Goal: Task Accomplishment & Management: Manage account settings

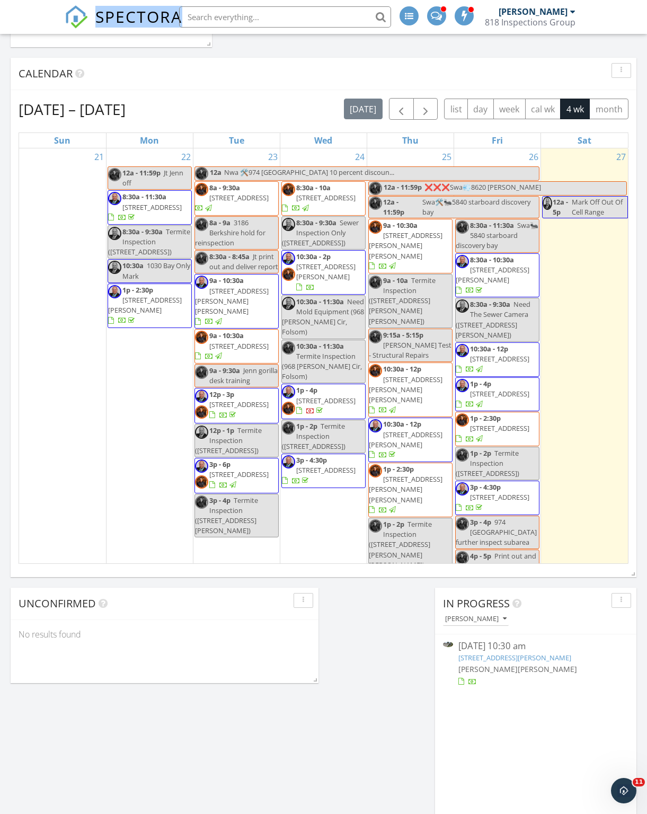
scroll to position [430, 0]
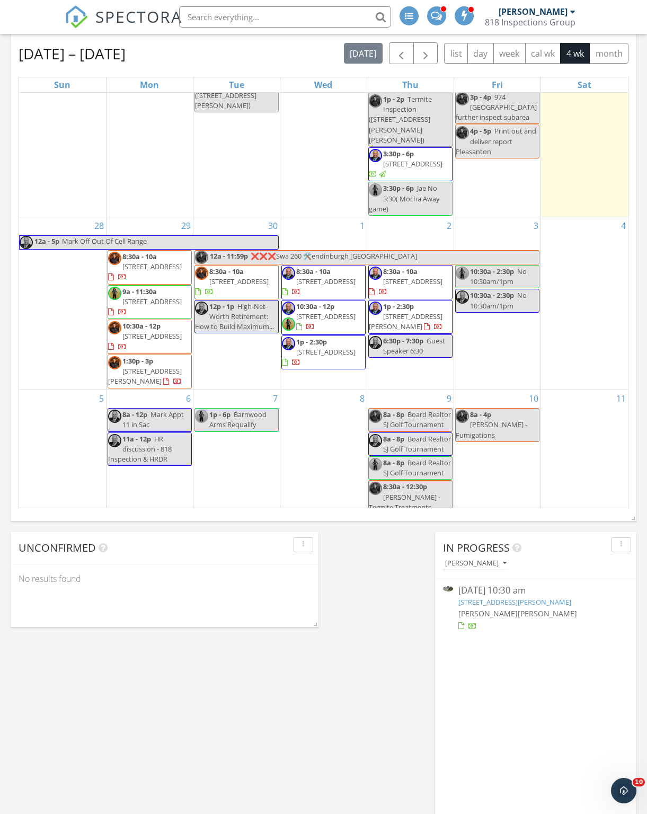
scroll to position [368, 0]
click at [145, 218] on div "29" at bounding box center [149, 226] width 86 height 17
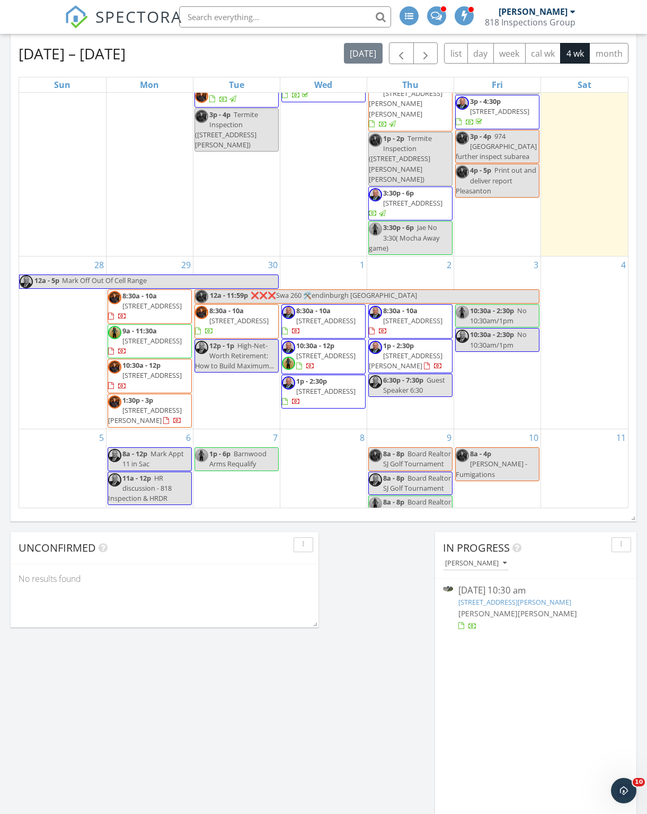
scroll to position [325, 0]
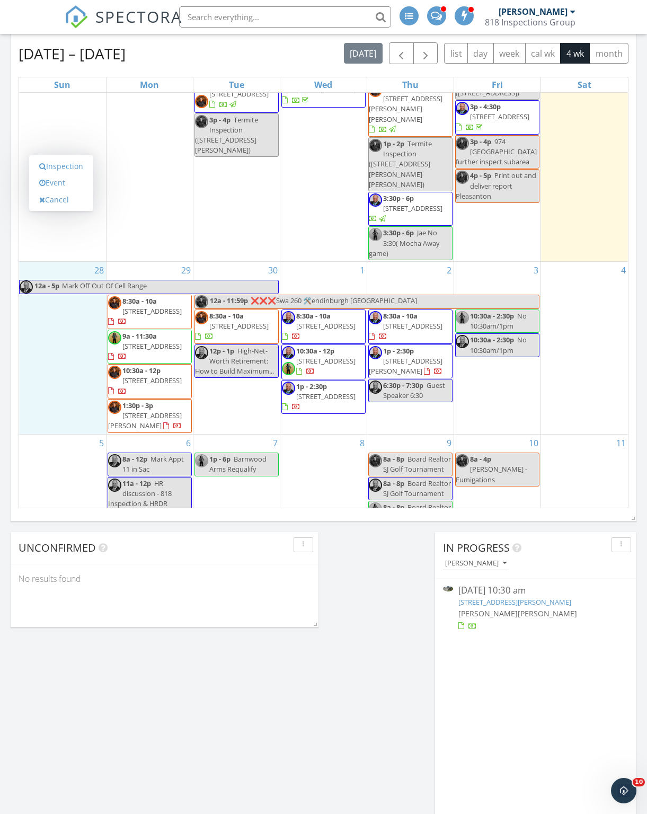
click at [57, 165] on link "Inspection" at bounding box center [61, 166] width 55 height 17
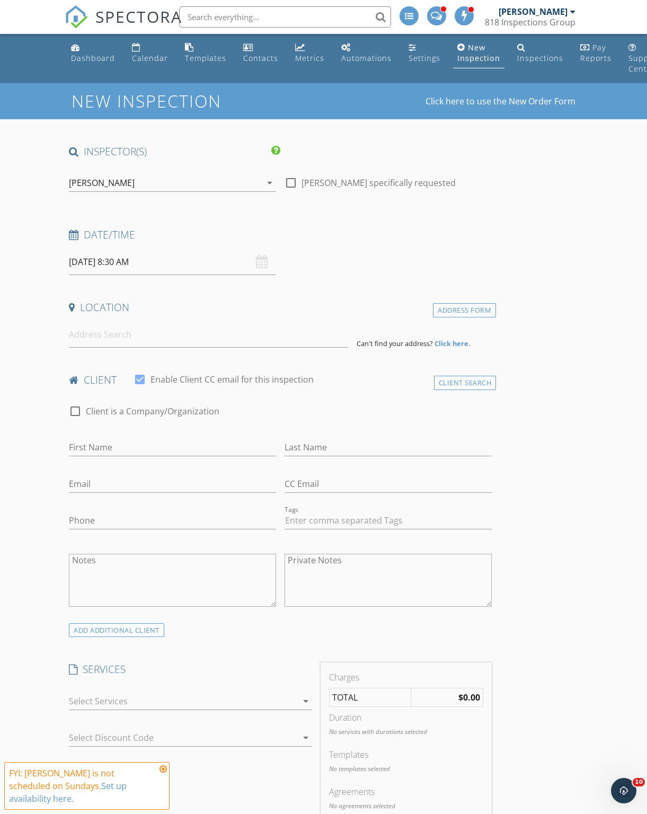
click at [155, 189] on div "[PERSON_NAME]" at bounding box center [165, 182] width 192 height 17
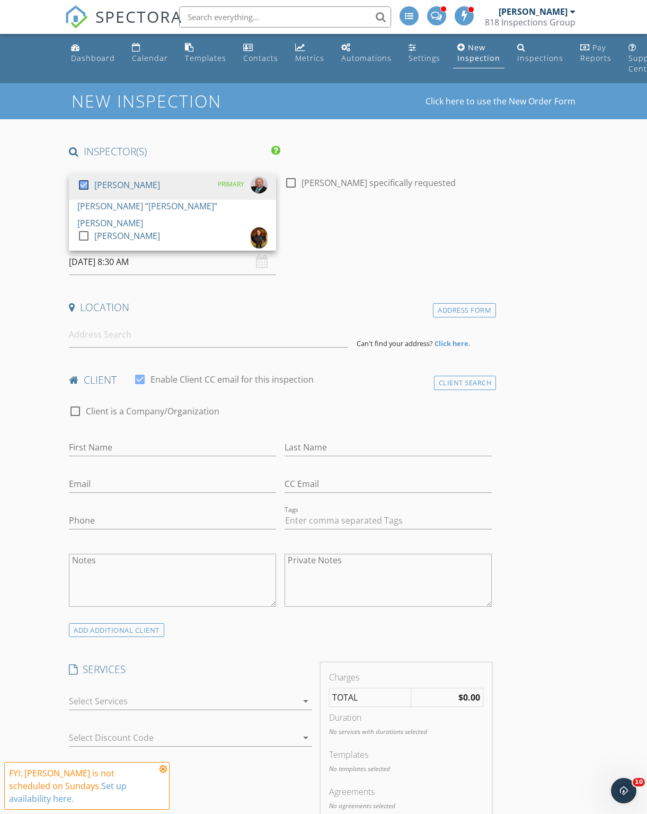
click at [91, 194] on div at bounding box center [84, 185] width 18 height 18
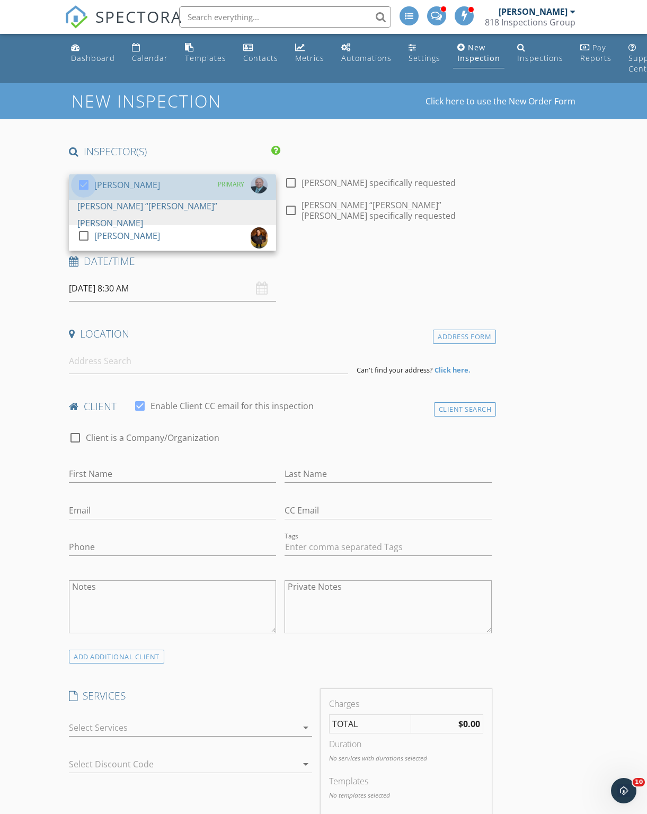
click at [80, 183] on div at bounding box center [84, 185] width 18 height 18
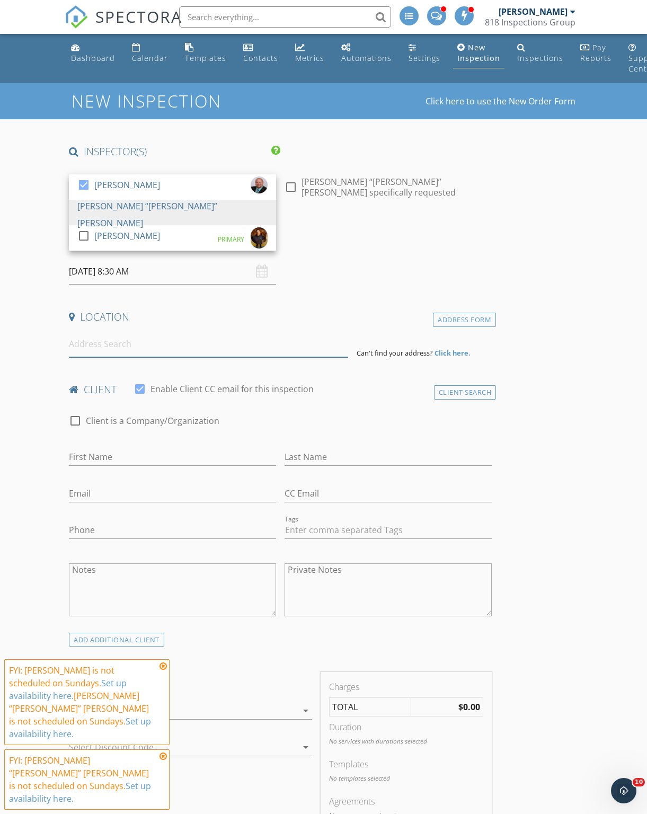
click at [155, 331] on input at bounding box center [208, 344] width 279 height 26
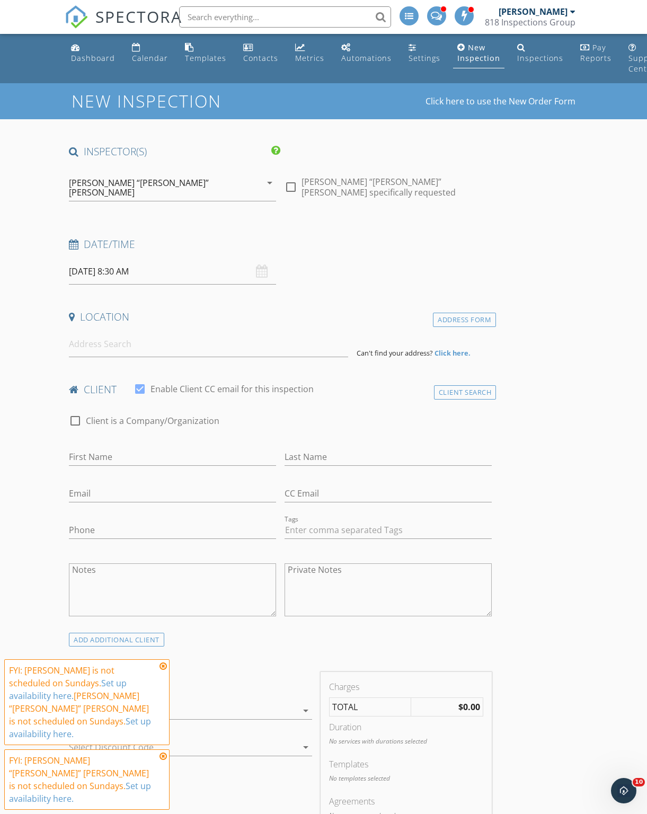
click at [117, 262] on input "09/28/2025 8:30 AM" at bounding box center [172, 272] width 207 height 26
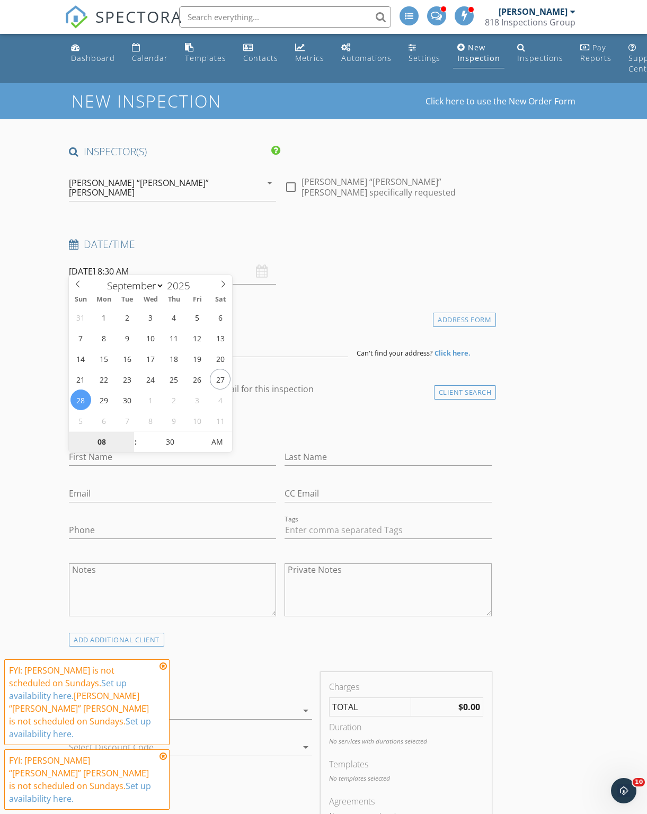
type input "09/29/2025 8:30 AM"
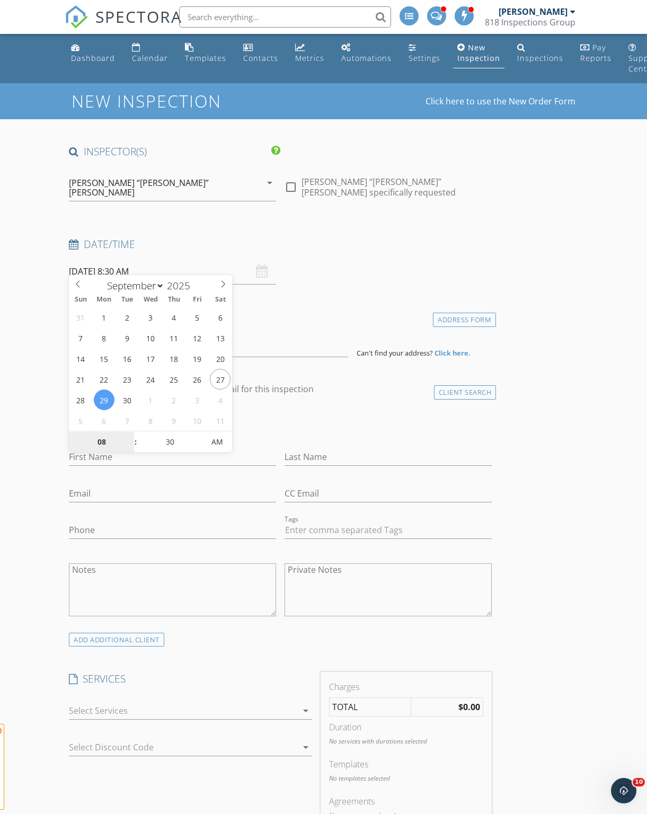
click at [96, 442] on input "08" at bounding box center [101, 442] width 65 height 21
type input "12"
type input "[DATE] 12:30 PM"
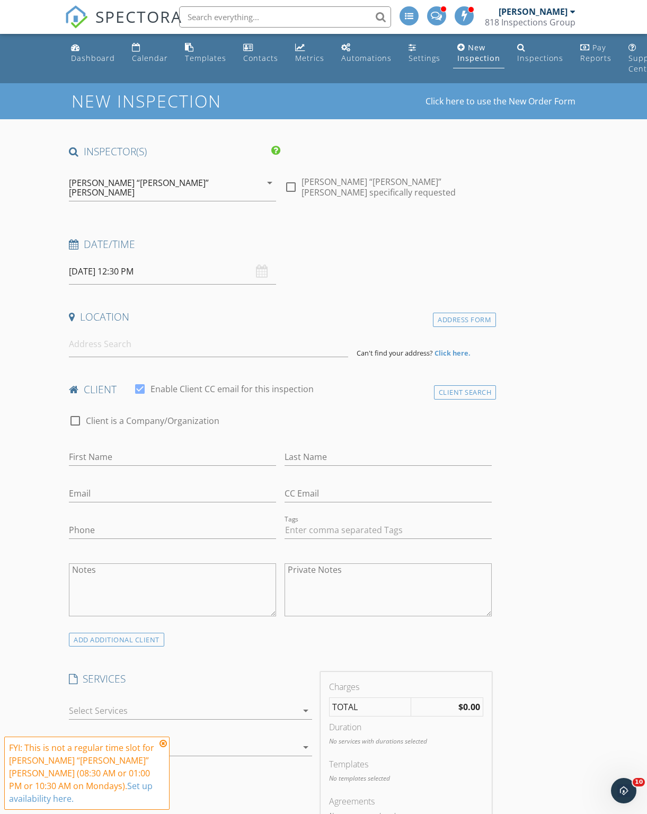
click at [93, 332] on input at bounding box center [208, 344] width 279 height 26
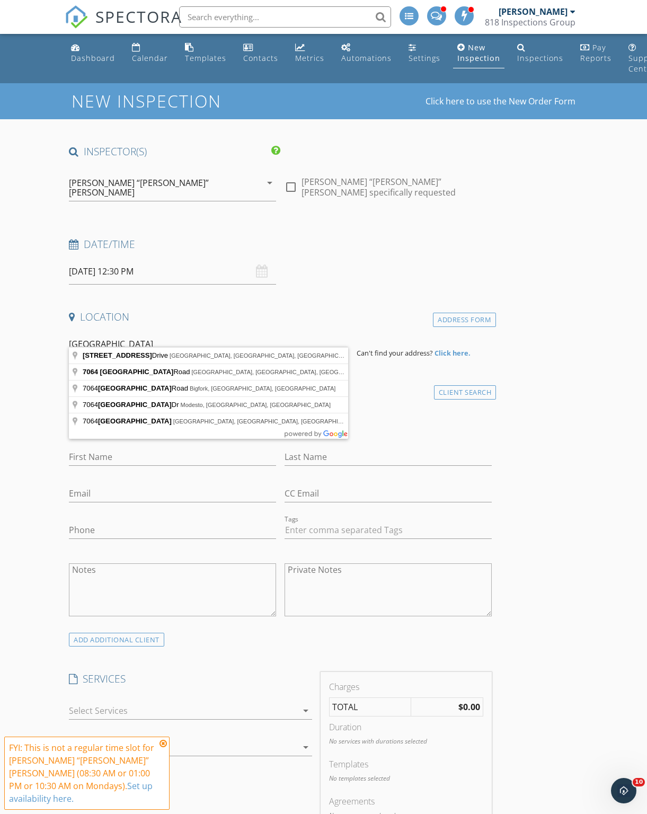
type input "7064 Alder Creek Road, Vallejo, CA, USA"
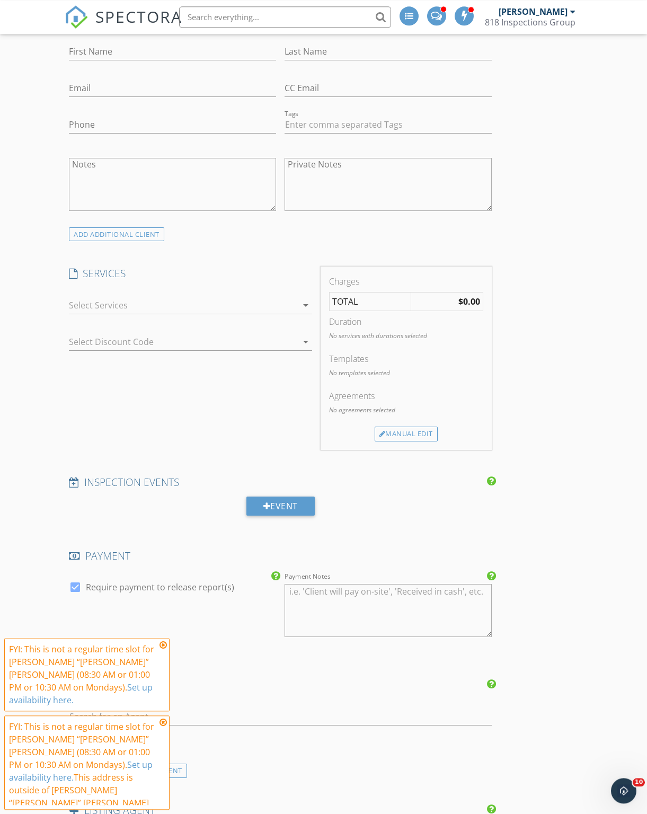
click at [95, 297] on div at bounding box center [183, 305] width 228 height 17
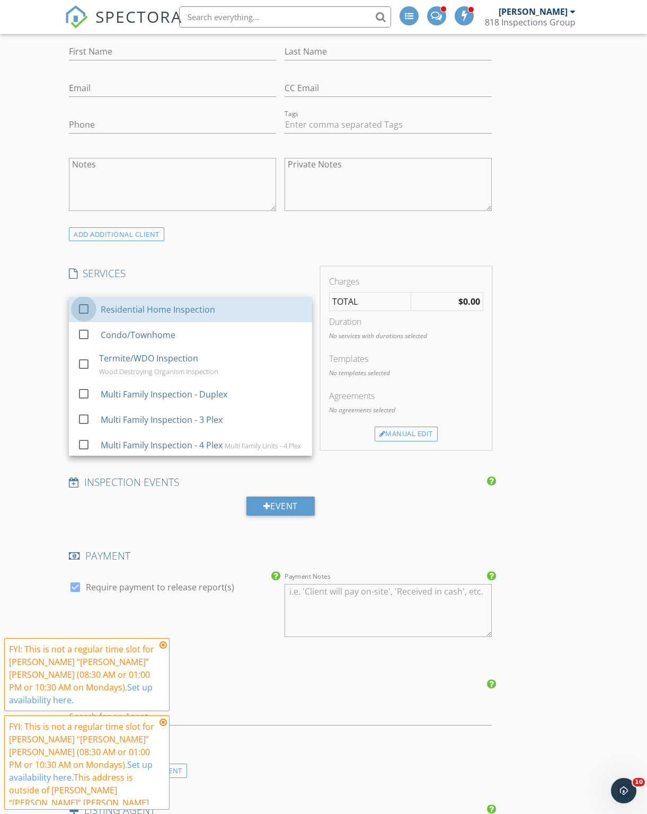
click at [83, 299] on div at bounding box center [84, 308] width 18 height 18
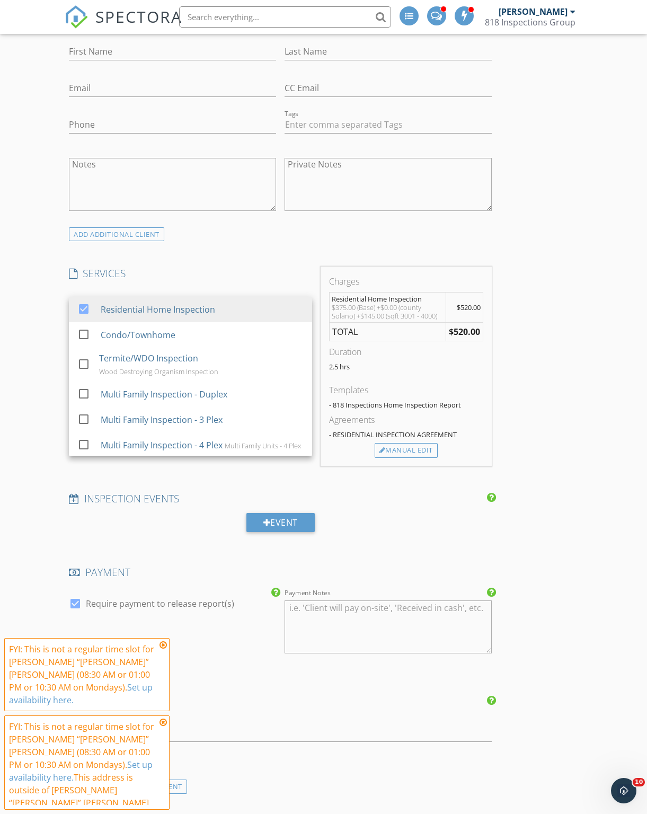
click at [35, 265] on div "New Inspection Click here to use the New Order Form INSPECTOR(S) check_box_outl…" at bounding box center [323, 467] width 647 height 2050
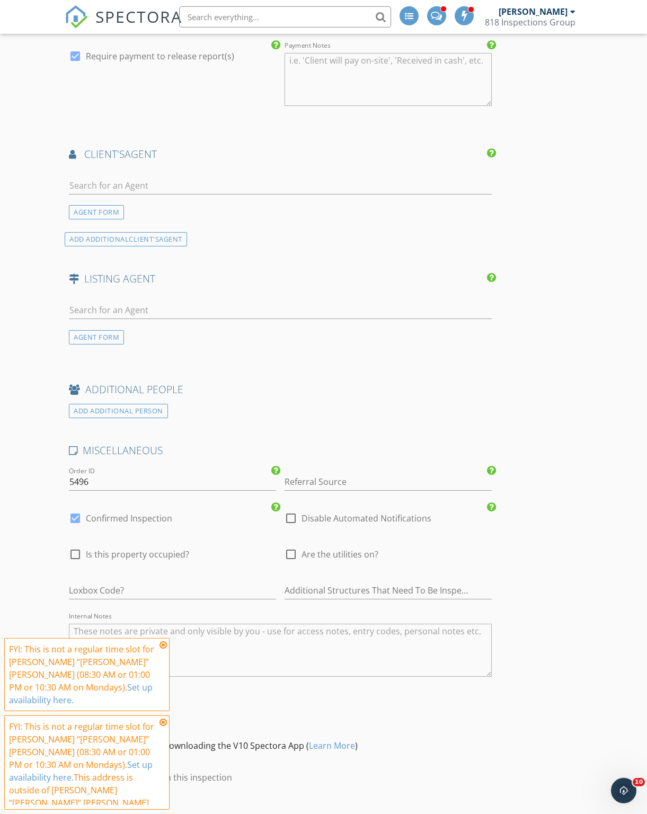
scroll to position [1200, 0]
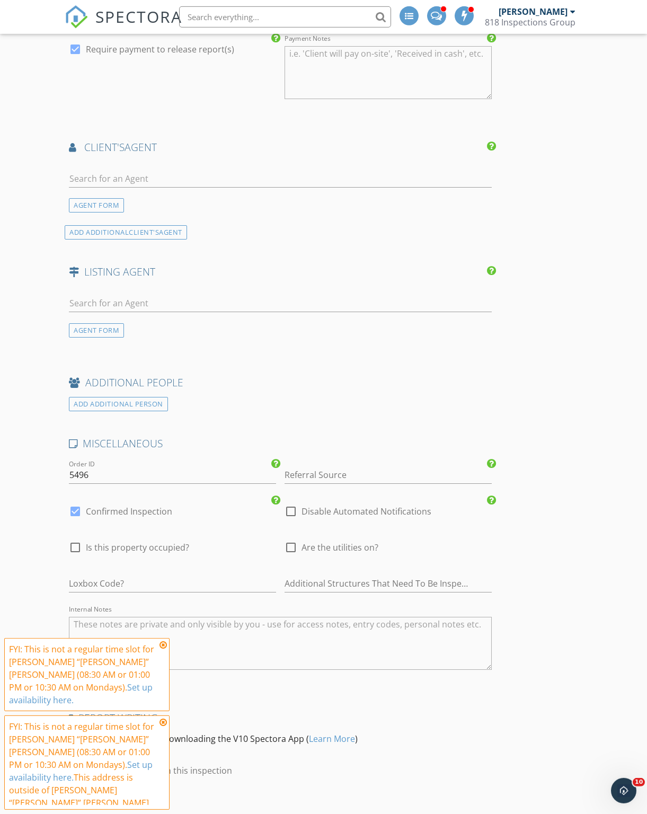
scroll to position [1185, 0]
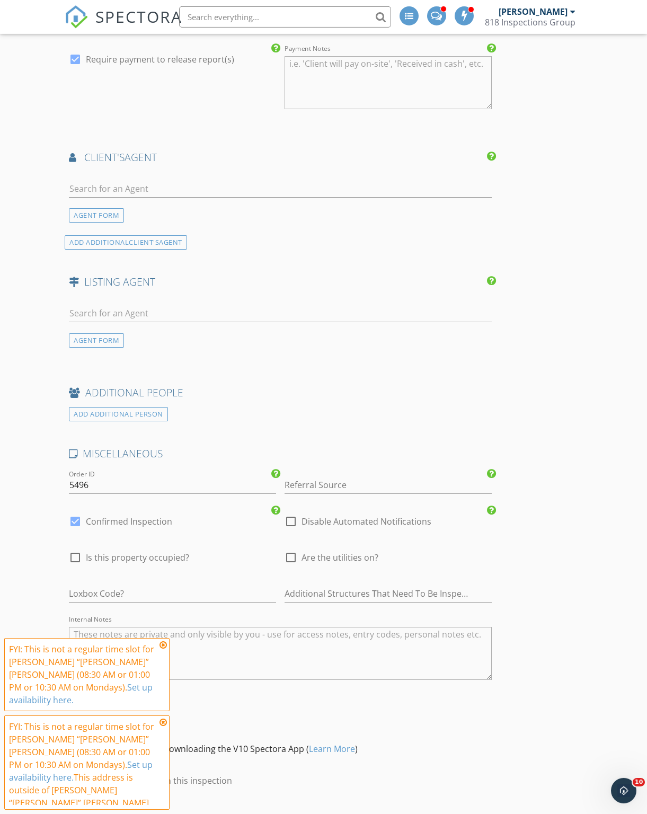
click at [161, 649] on icon at bounding box center [162, 645] width 7 height 8
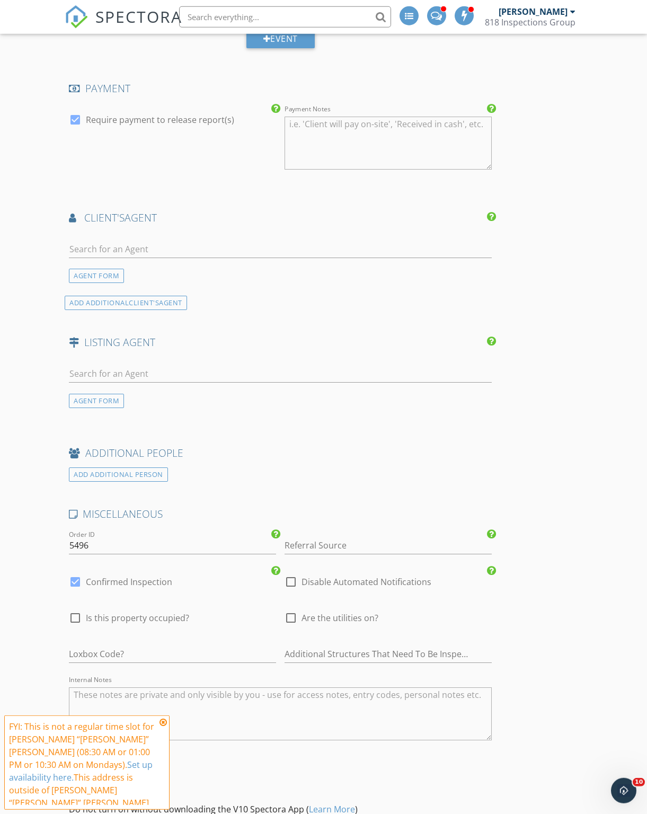
scroll to position [1118, 0]
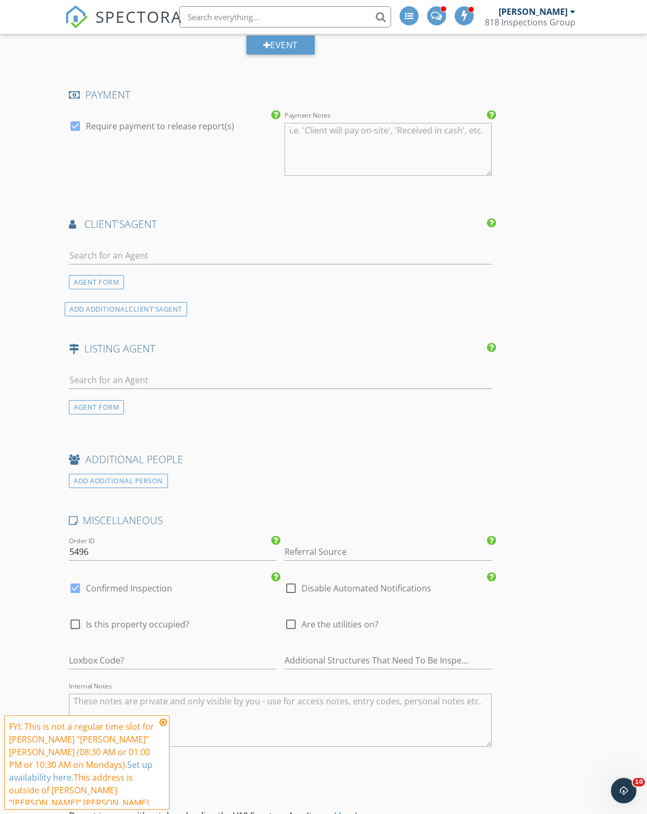
click at [165, 726] on icon at bounding box center [162, 722] width 7 height 8
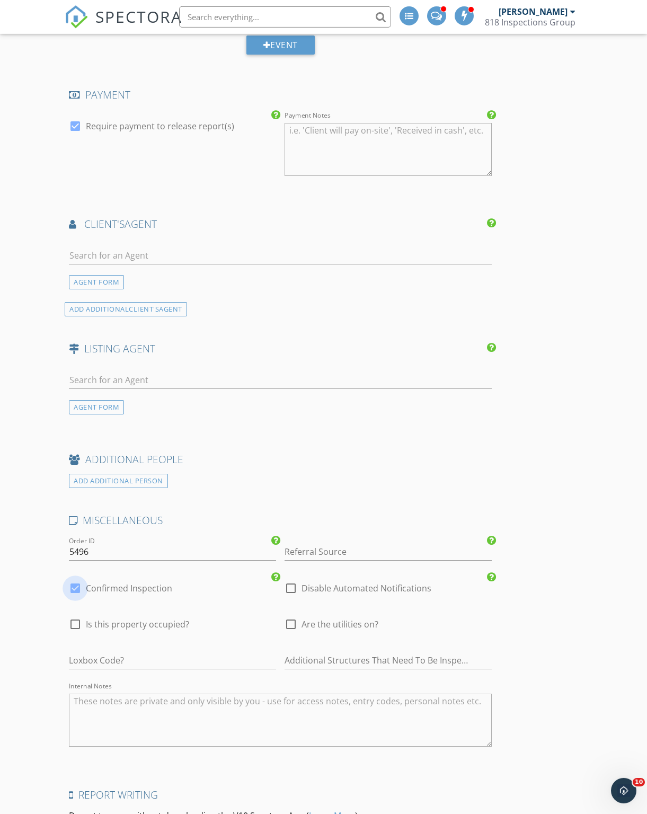
click at [76, 579] on div at bounding box center [75, 588] width 18 height 18
checkbox input "false"
checkbox input "true"
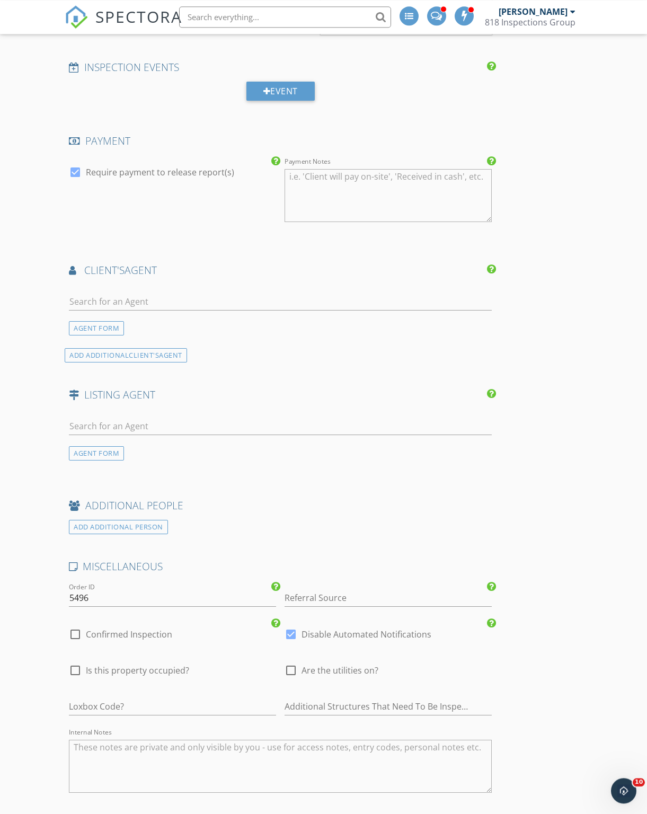
scroll to position [1070, 0]
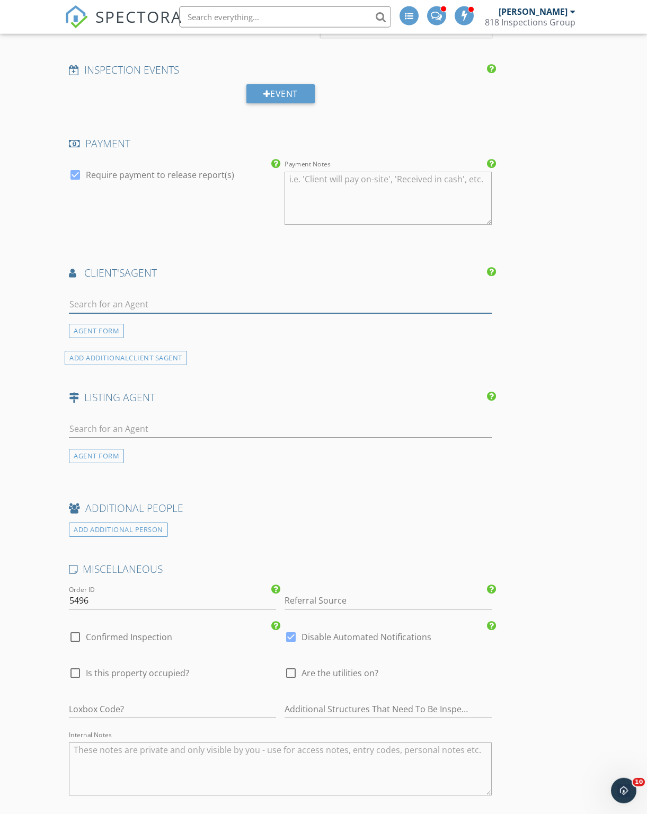
click at [88, 296] on input "text" at bounding box center [280, 304] width 423 height 17
type input "D"
type input "4"
type input "K"
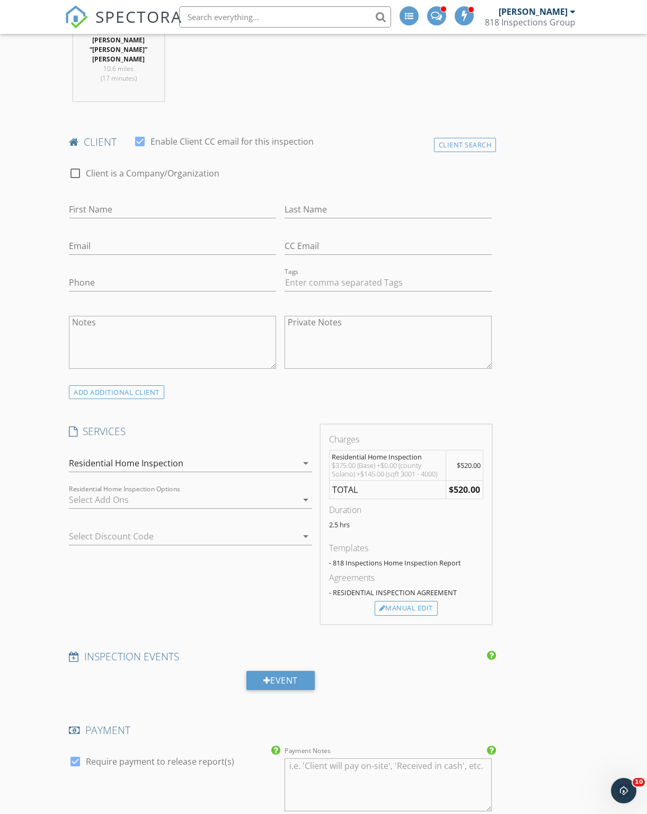
scroll to position [483, 0]
click at [444, 138] on div "Client Search" at bounding box center [465, 145] width 63 height 14
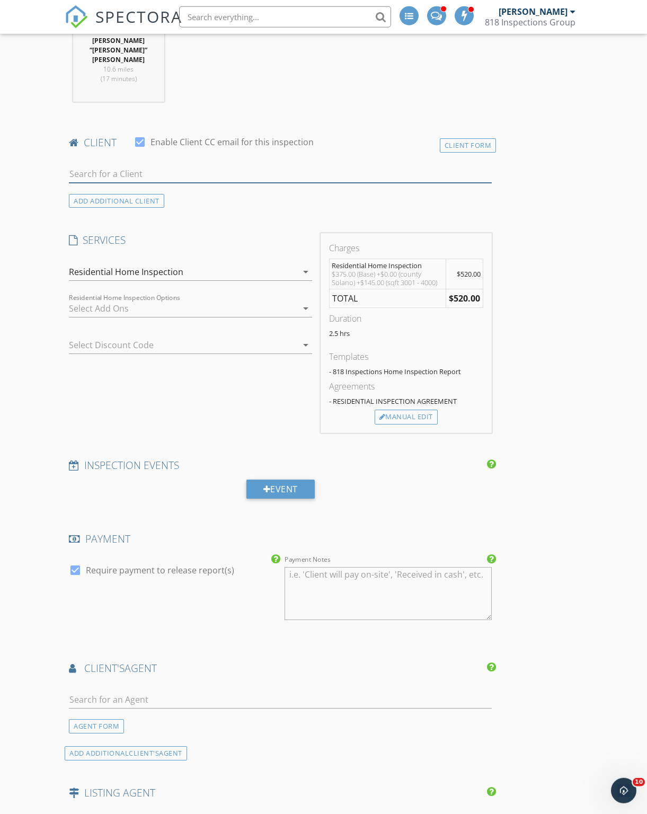
click at [84, 165] on input "text" at bounding box center [280, 173] width 423 height 17
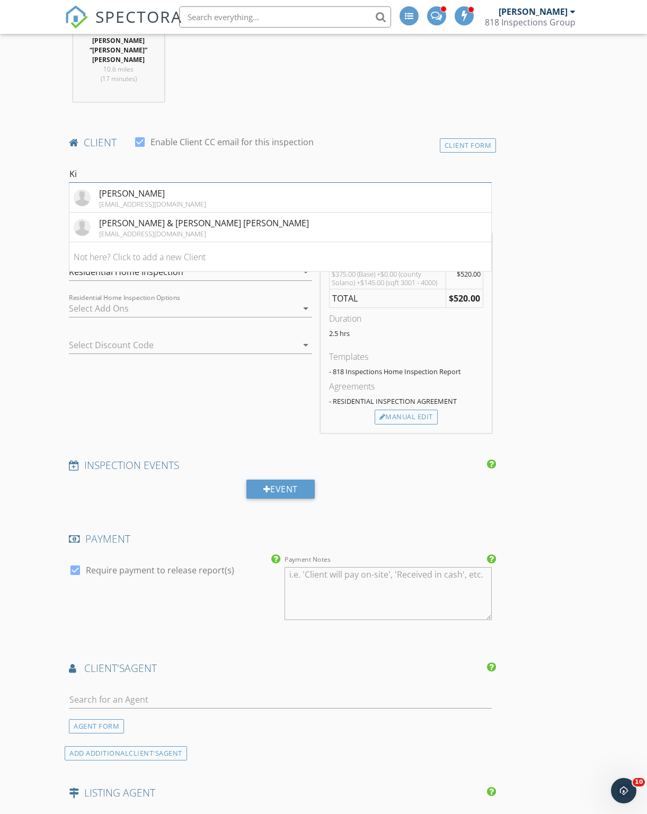
type input "K"
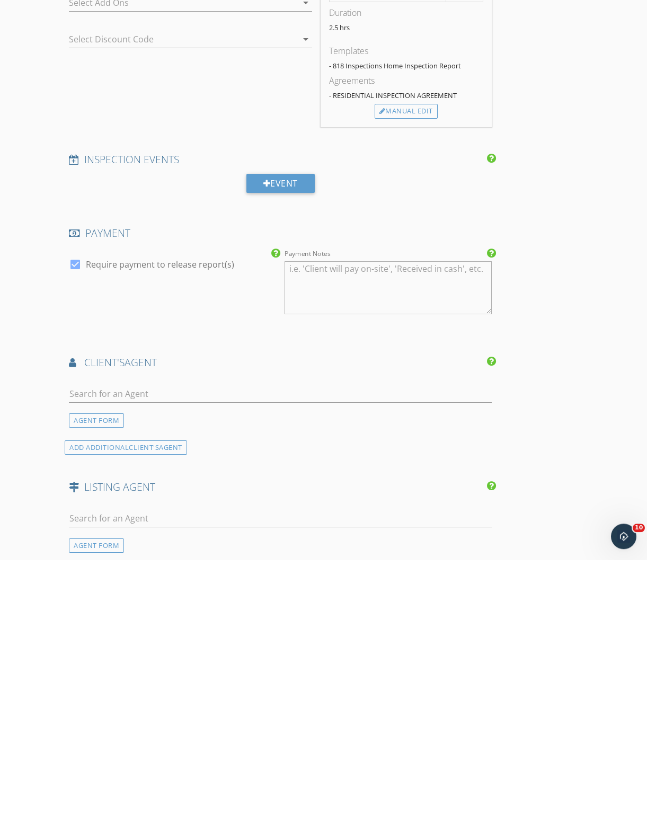
scroll to position [534, 0]
click at [80, 639] on input "text" at bounding box center [280, 647] width 423 height 17
type input "D"
type input "R"
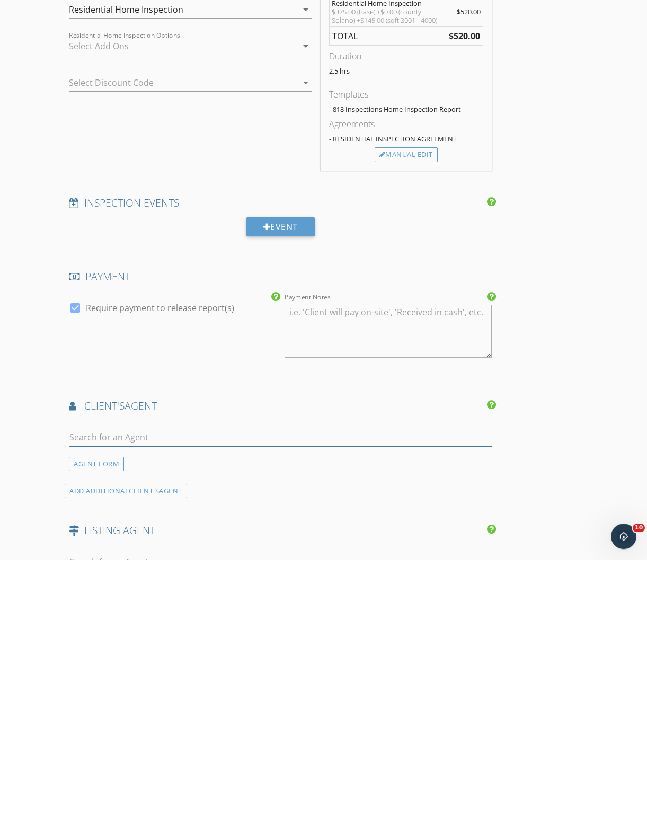
scroll to position [491, 0]
type input "Riz"
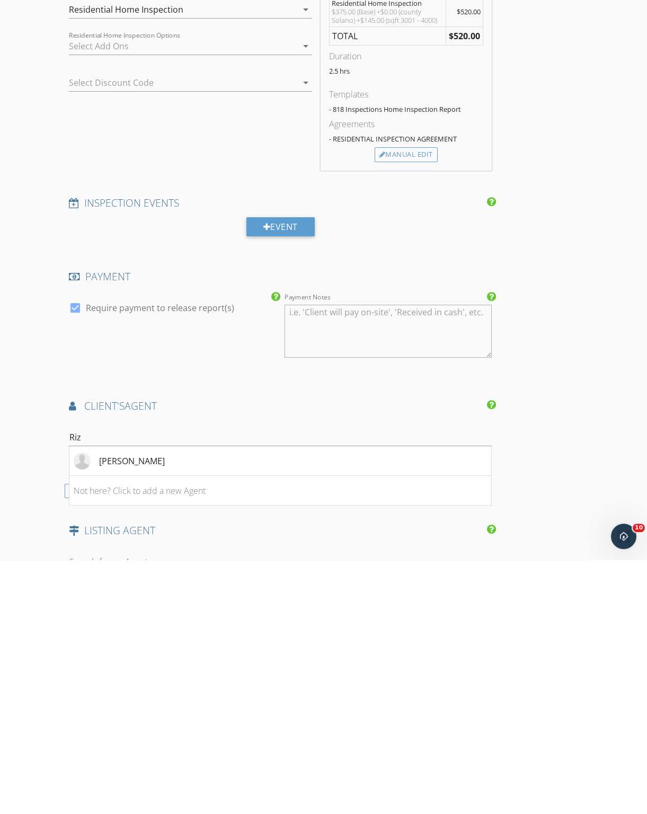
click at [125, 709] on div "Daniel Rizk" at bounding box center [132, 715] width 66 height 13
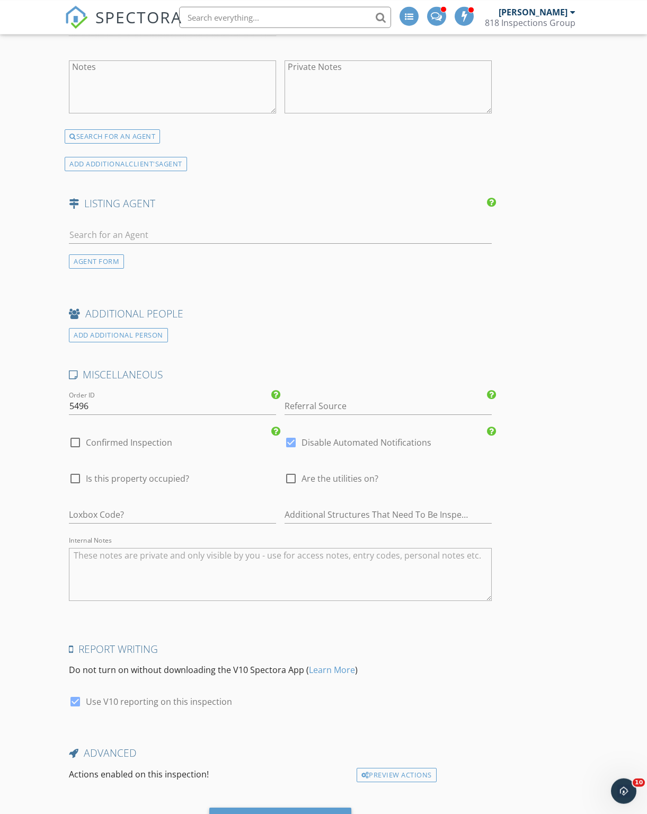
scroll to position [1274, 0]
click at [236, 807] on div "Save Inspection" at bounding box center [280, 821] width 143 height 29
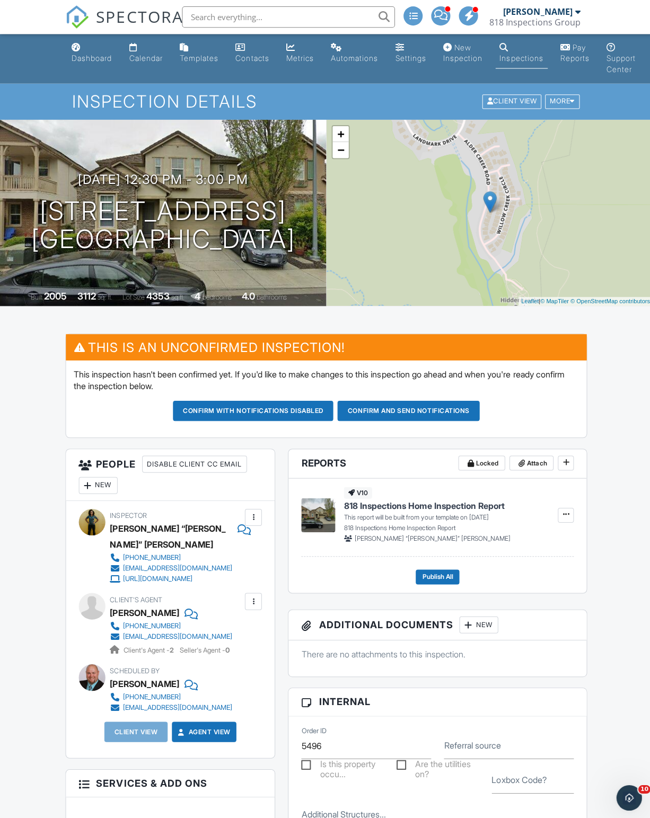
click at [82, 59] on div "Dashboard" at bounding box center [92, 58] width 40 height 9
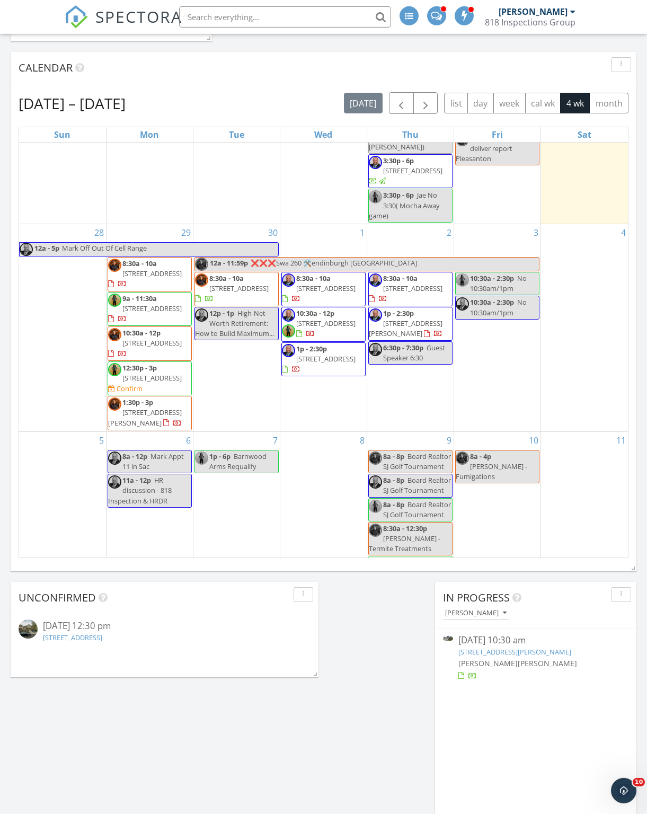
scroll to position [411, 0]
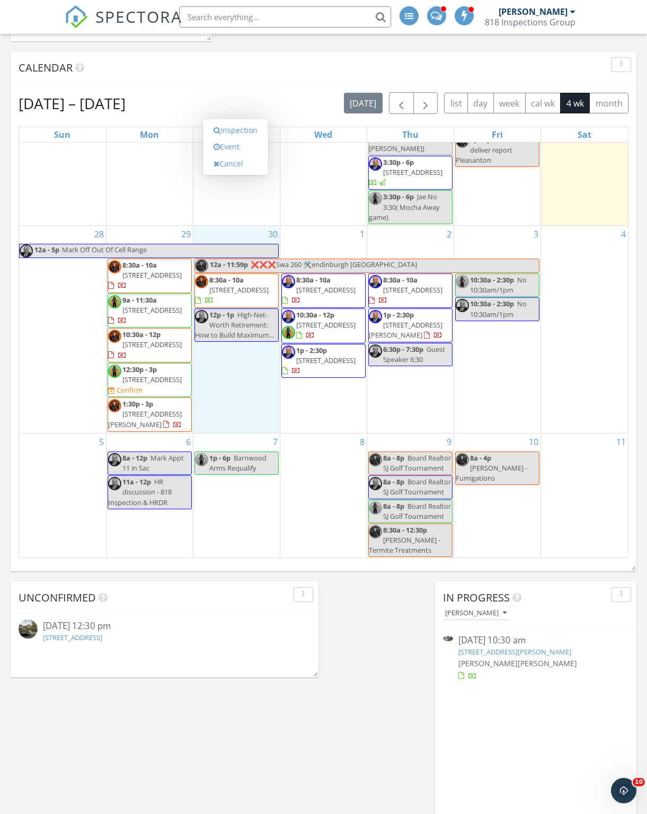
click at [227, 143] on link "Event" at bounding box center [235, 146] width 55 height 17
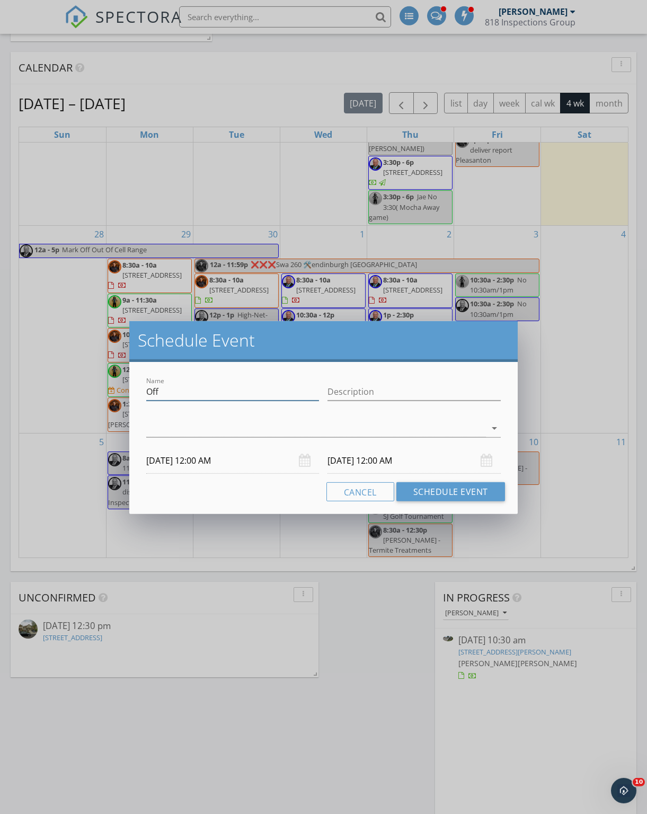
click at [186, 389] on input "Off" at bounding box center [232, 391] width 173 height 17
type input "O"
type input "No 830 for Jae"
click at [177, 432] on div at bounding box center [316, 428] width 340 height 17
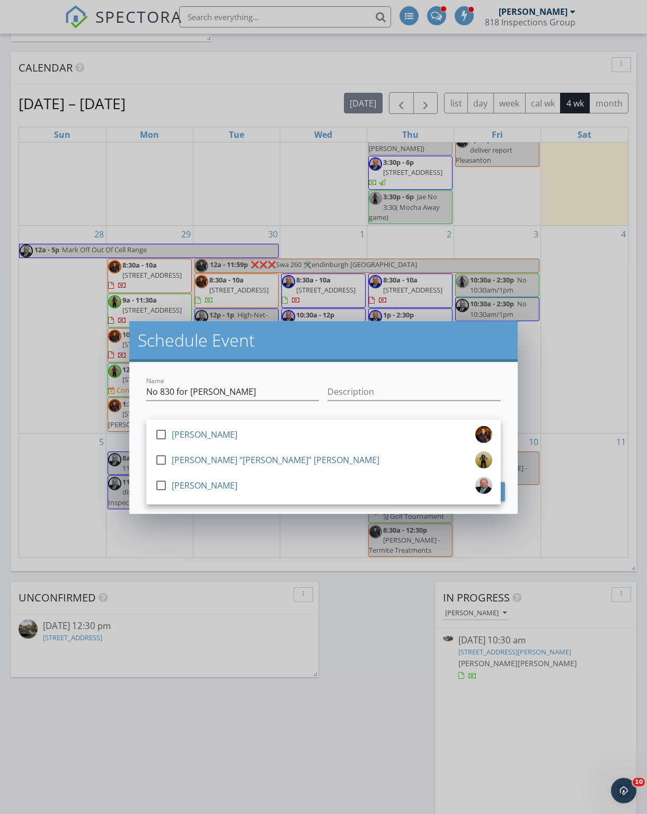
click at [161, 456] on div at bounding box center [161, 460] width 18 height 18
click at [437, 373] on div "Name No 830 for Jae Description check_box_outline_blank Jonathan Tanner III che…" at bounding box center [323, 438] width 388 height 152
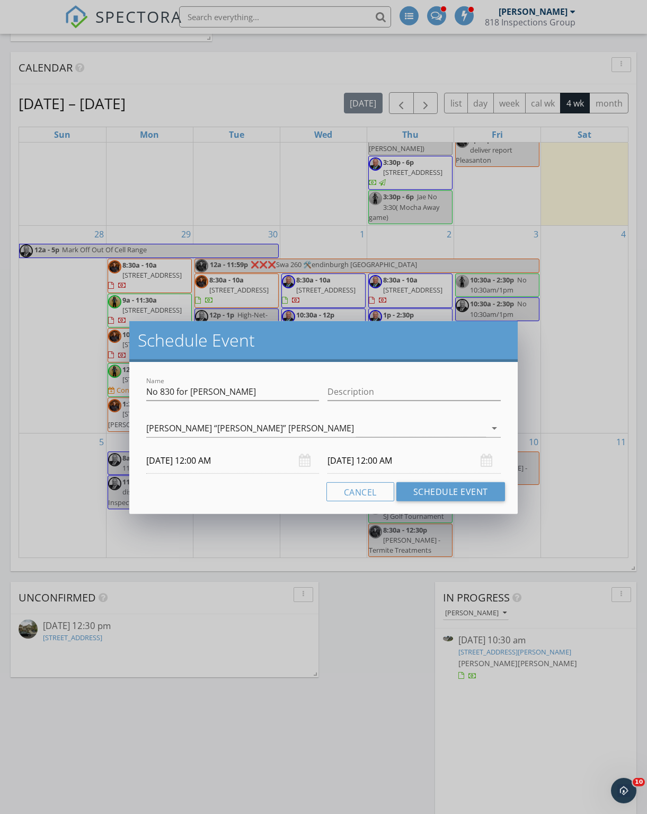
click at [186, 458] on input "09/30/2025 12:00 AM" at bounding box center [232, 461] width 173 height 26
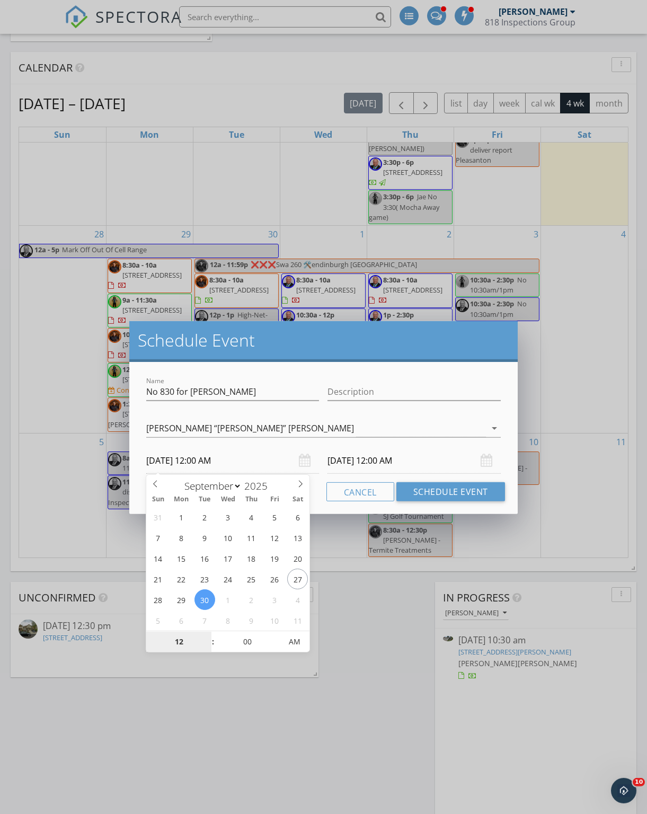
type input "09/29/2025 12:00 AM"
type input "09/30/2025 12:00 AM"
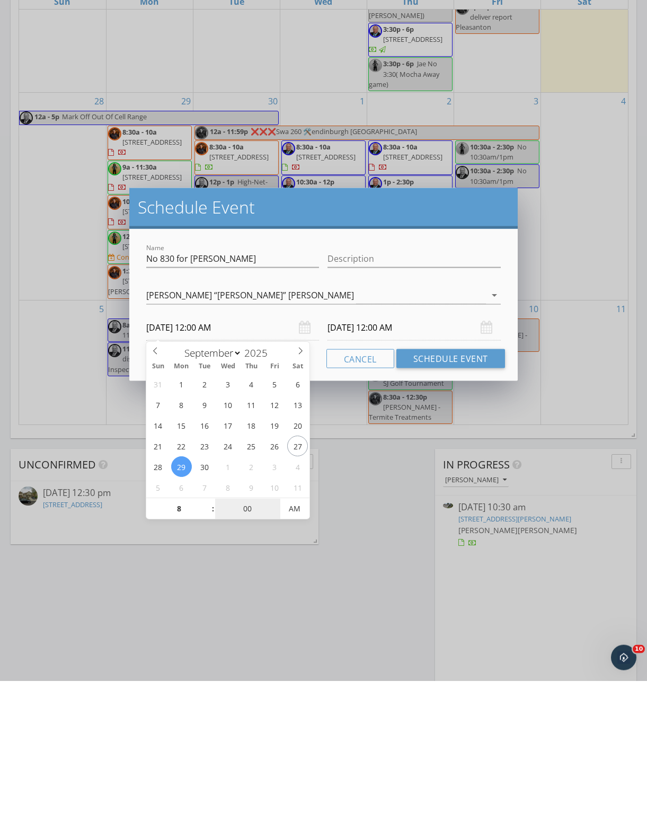
click at [244, 632] on input "00" at bounding box center [247, 642] width 65 height 21
type input "08"
type input "09/29/2025 8:00 AM"
type input "09/30/2025 8:00 AM"
click at [218, 632] on input "30" at bounding box center [247, 642] width 65 height 21
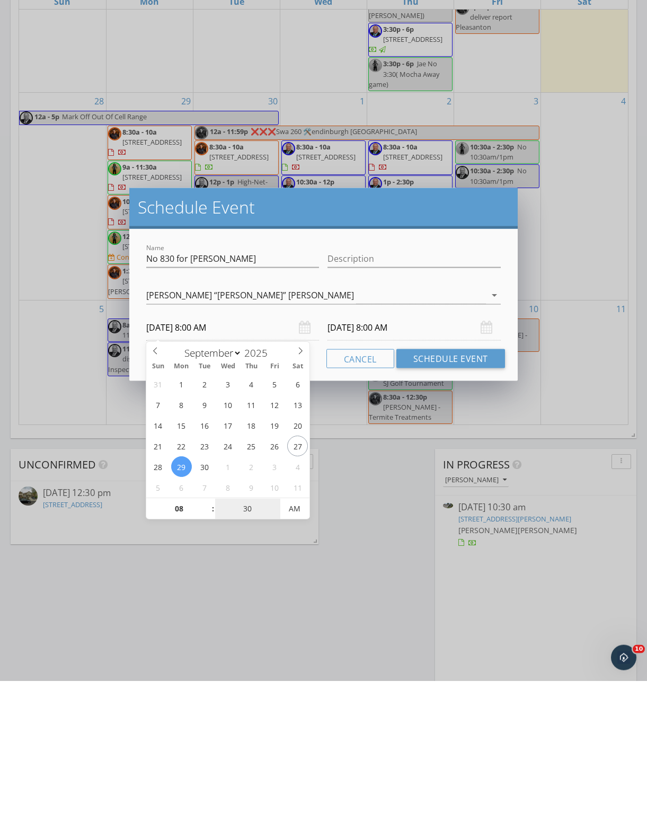
type input "30"
click at [397, 448] on input "09/30/2025 8:00 AM" at bounding box center [413, 461] width 173 height 26
type input "09/29/2025 8:30 AM"
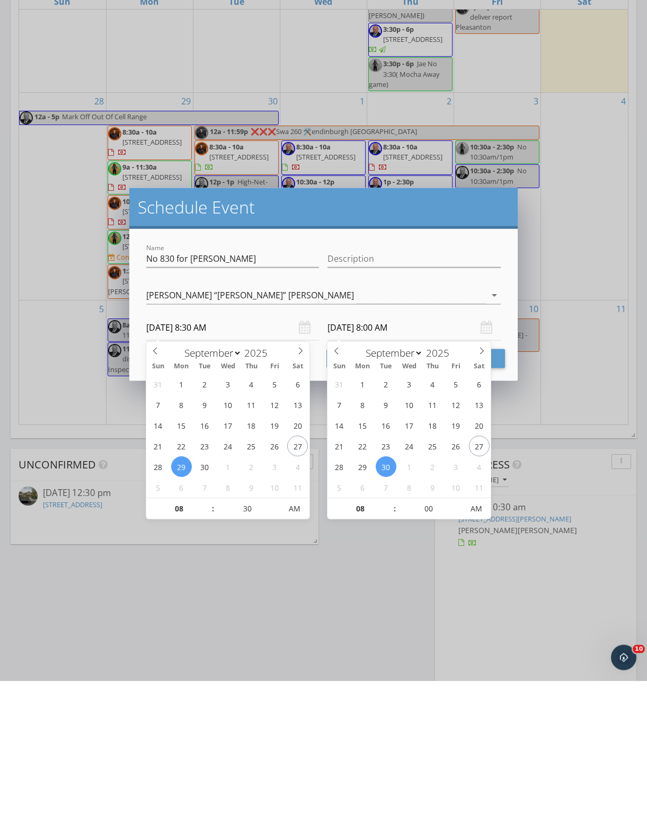
scroll to position [569, 0]
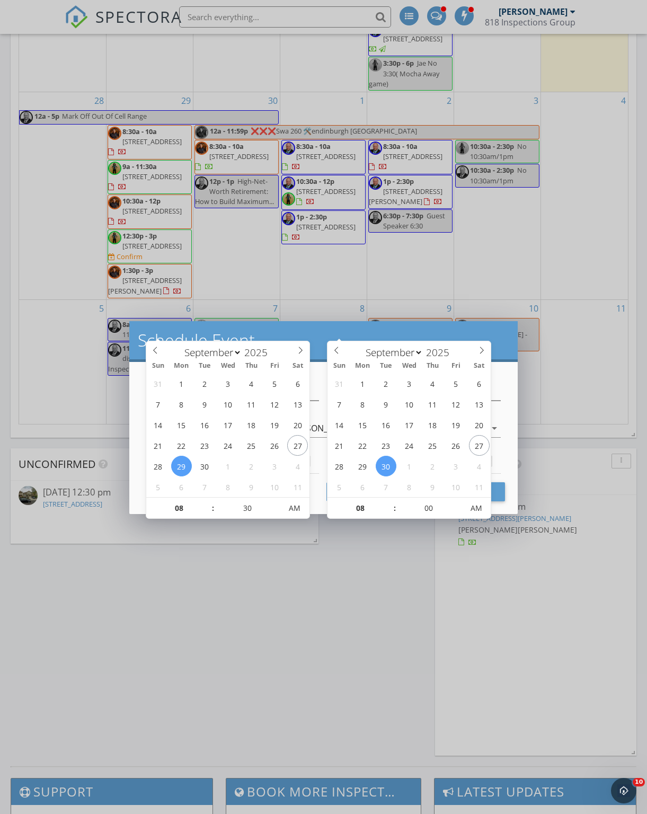
type input "30"
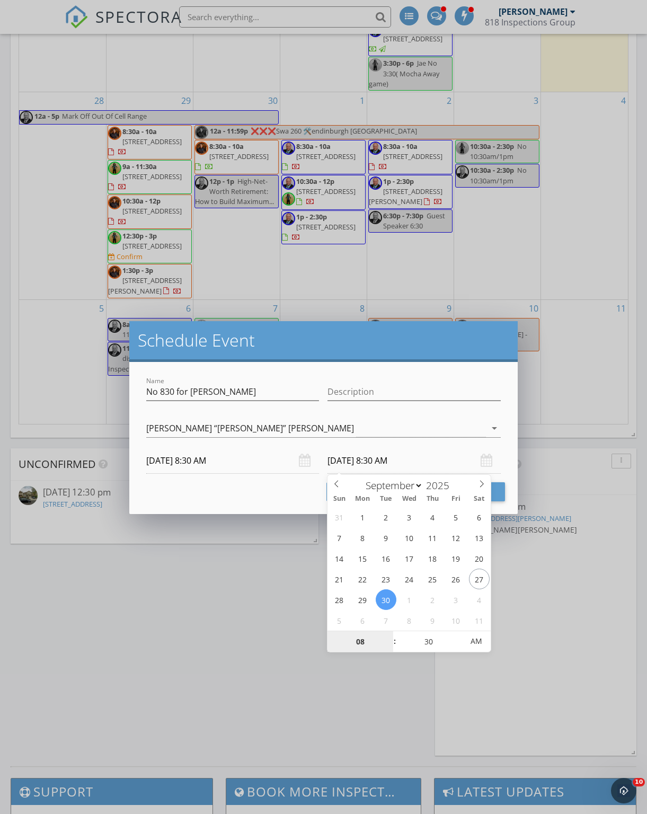
type input "09/22/2025 8:30 AM"
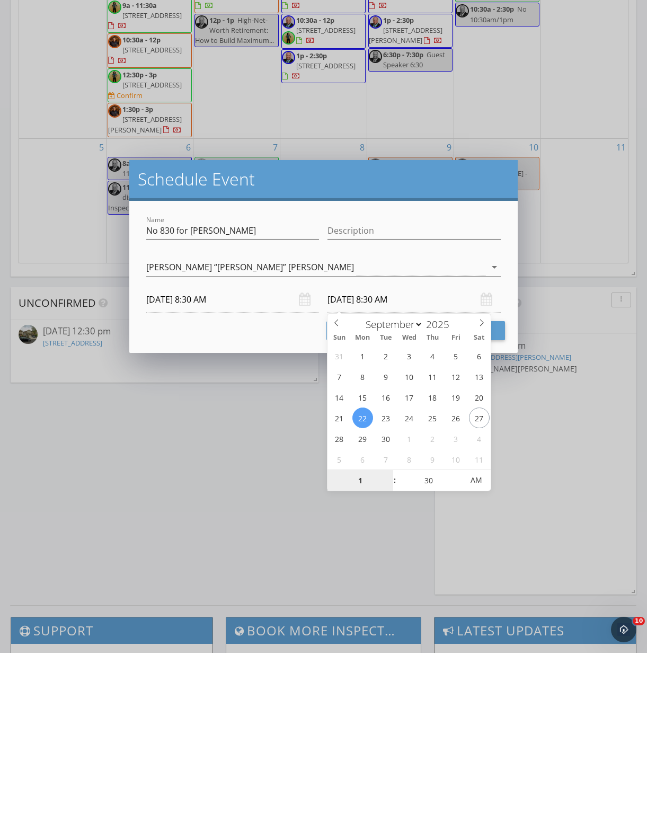
type input "10"
click at [254, 482] on div "Cancel Schedule Event" at bounding box center [323, 491] width 363 height 19
type input "09/22/2025 10:30 AM"
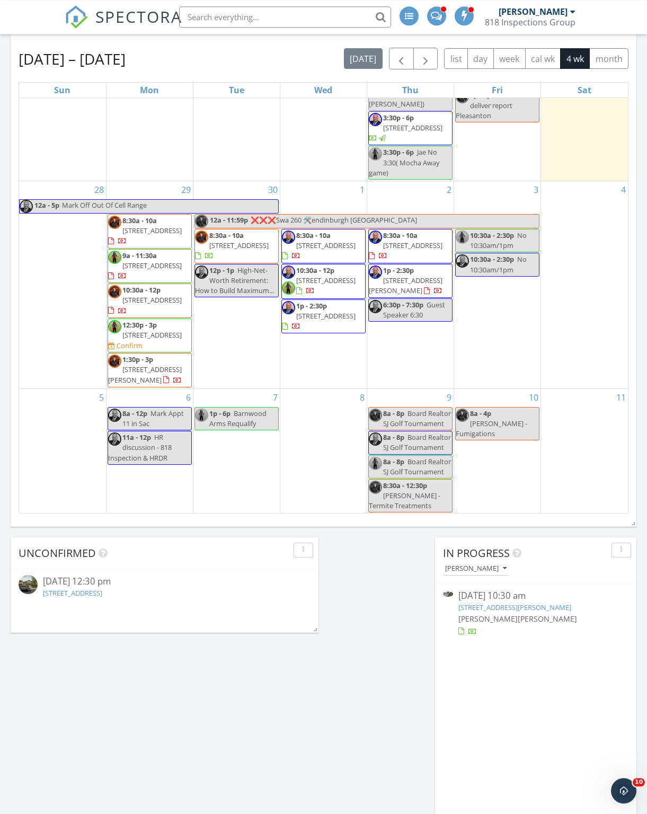
scroll to position [480, 0]
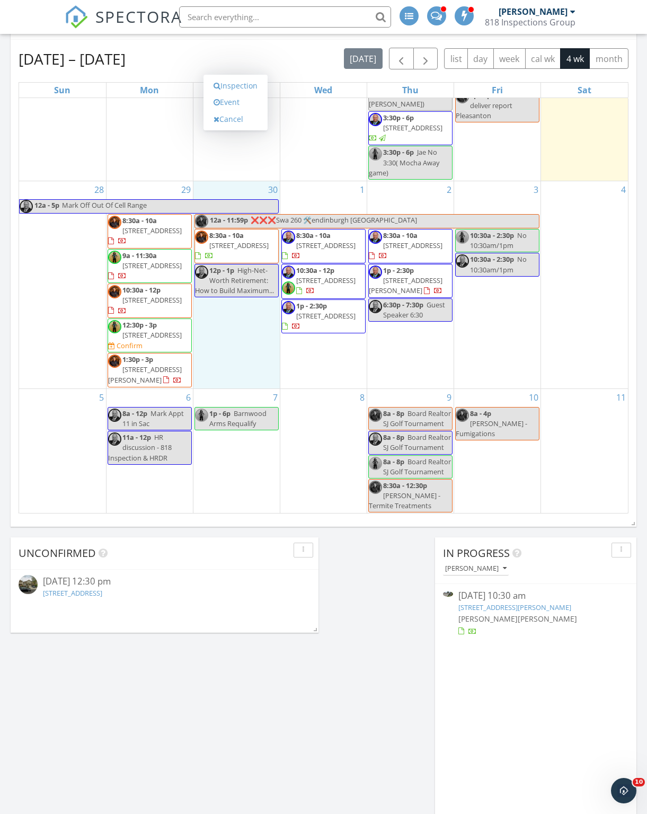
click at [227, 101] on link "Event" at bounding box center [235, 102] width 55 height 17
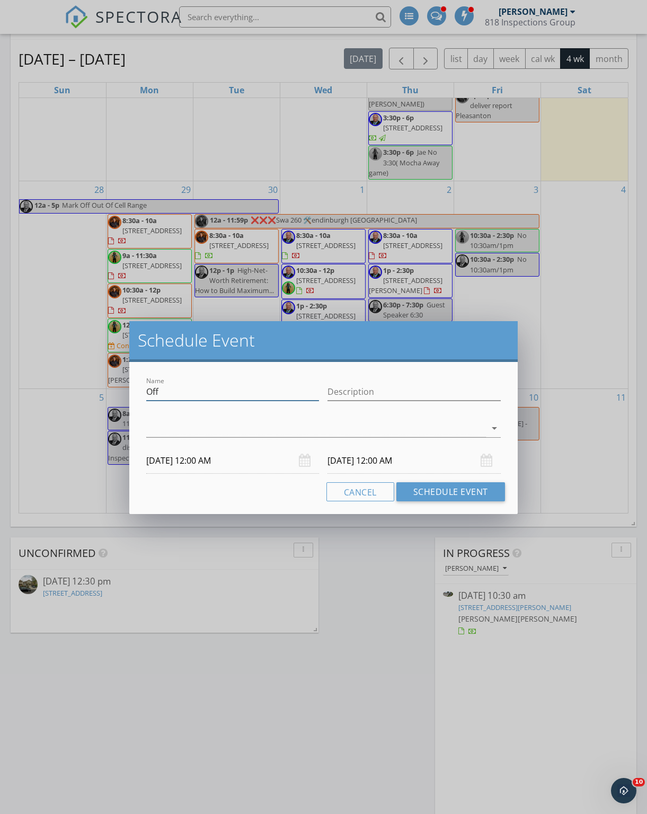
click at [182, 396] on input "Off" at bounding box center [232, 391] width 173 height 17
type input "O"
type input "NO 330"
click at [168, 424] on div at bounding box center [316, 428] width 340 height 17
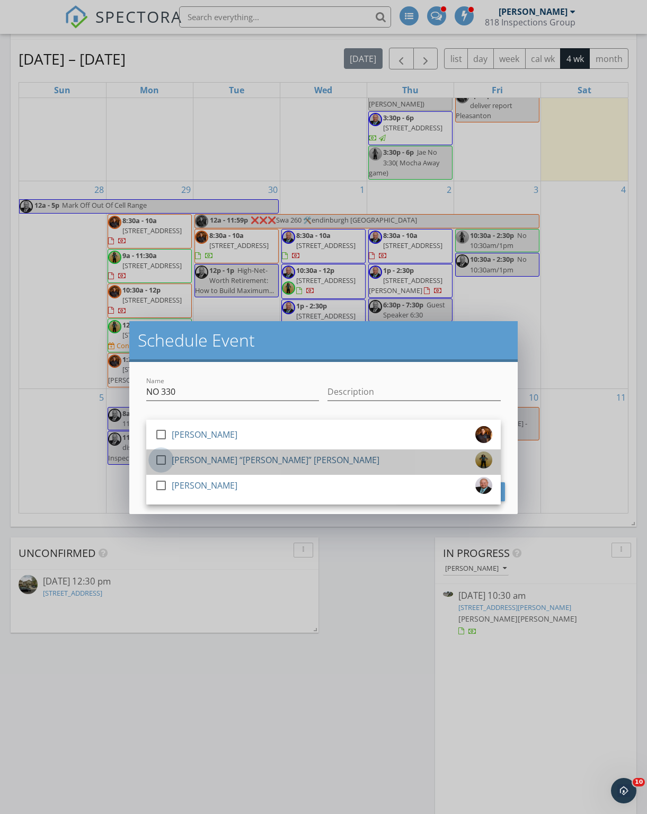
click at [161, 454] on div at bounding box center [161, 460] width 18 height 18
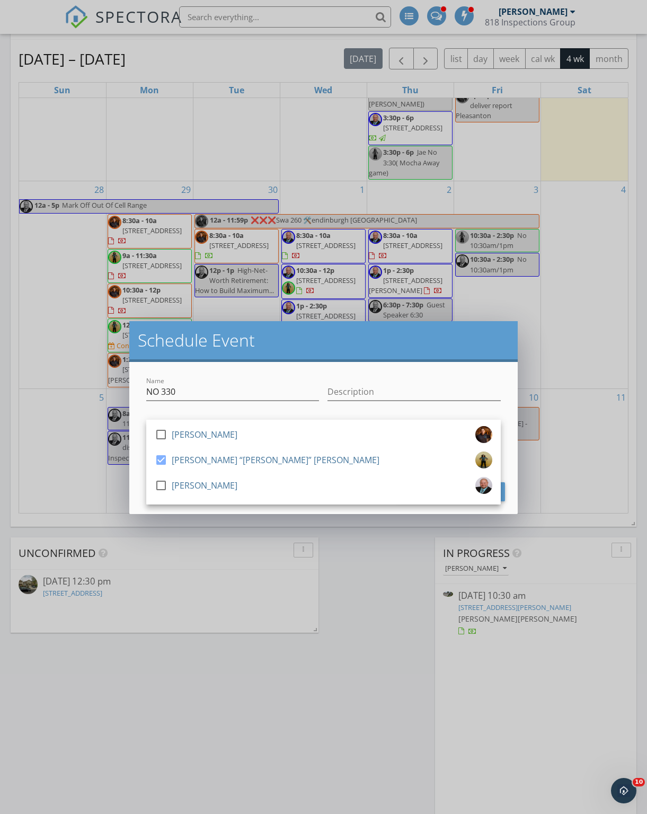
click at [444, 364] on div "Name NO 330 Description check_box_outline_blank Jonathan Tanner III check_box J…" at bounding box center [323, 438] width 388 height 152
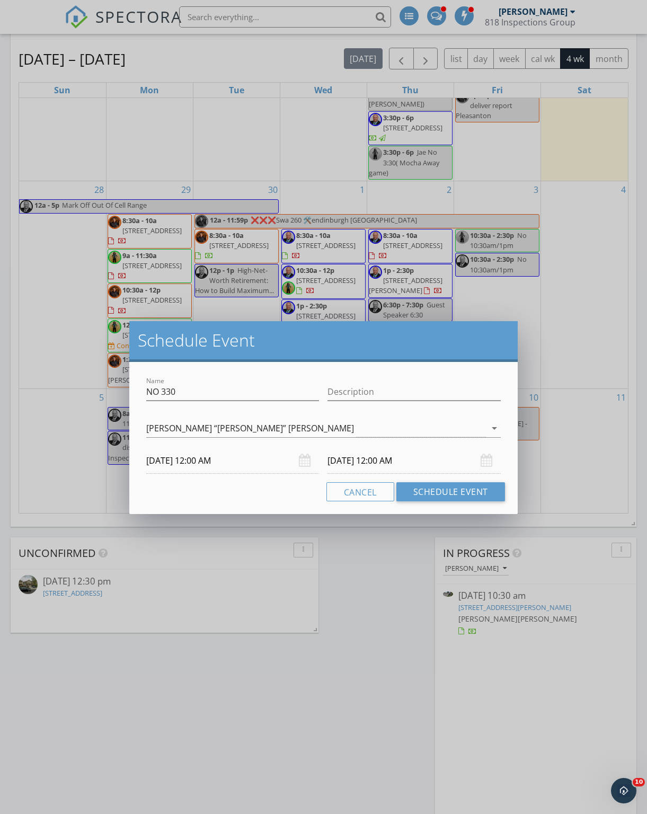
click at [456, 456] on input "10/01/2025 12:00 AM" at bounding box center [413, 461] width 173 height 26
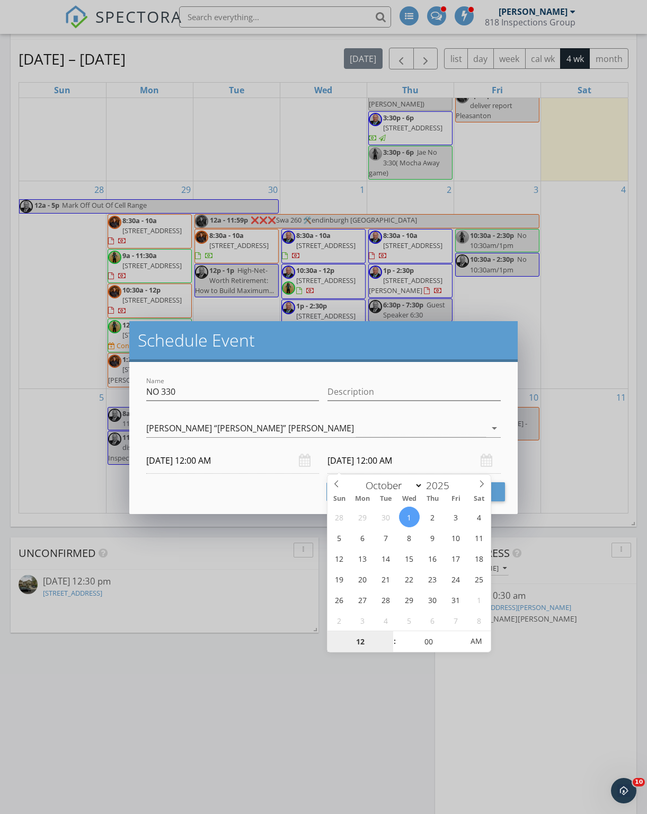
select select "8"
type input "09/30/2025 12:00 AM"
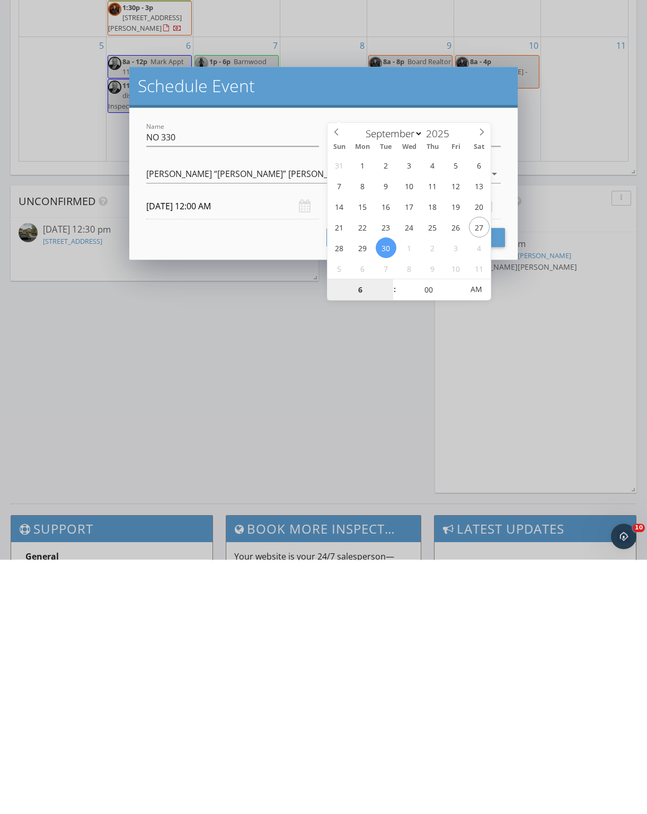
type input "06"
type input "09/30/2025 6:00 PM"
click at [247, 482] on div "Cancel Schedule Event" at bounding box center [323, 491] width 363 height 19
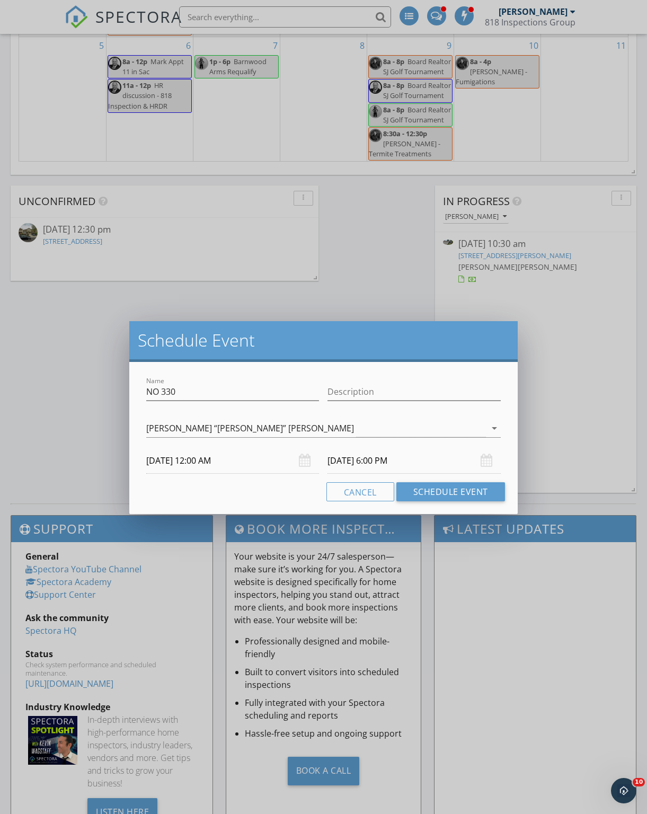
click at [470, 491] on button "Schedule Event" at bounding box center [450, 491] width 109 height 19
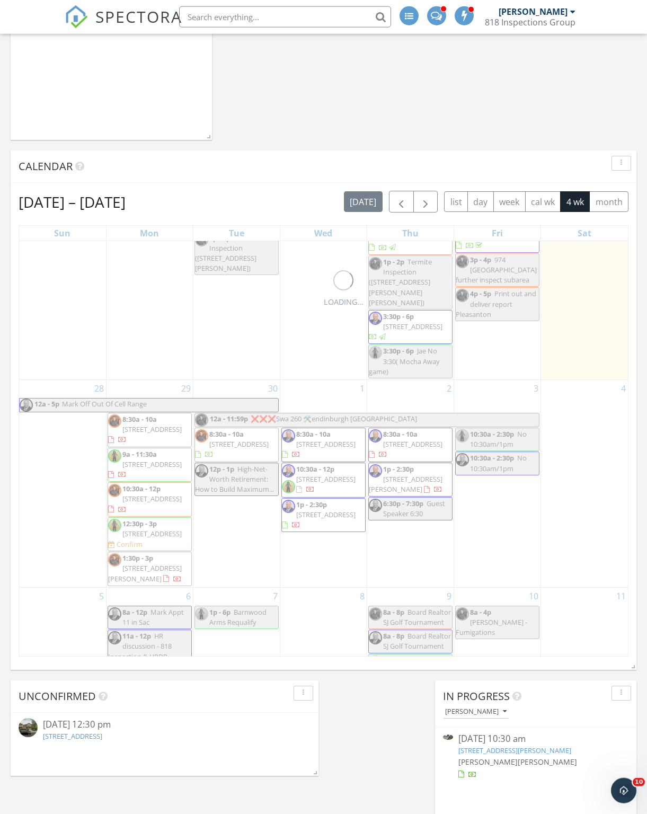
scroll to position [357, 0]
click at [587, 472] on div "4" at bounding box center [584, 481] width 87 height 207
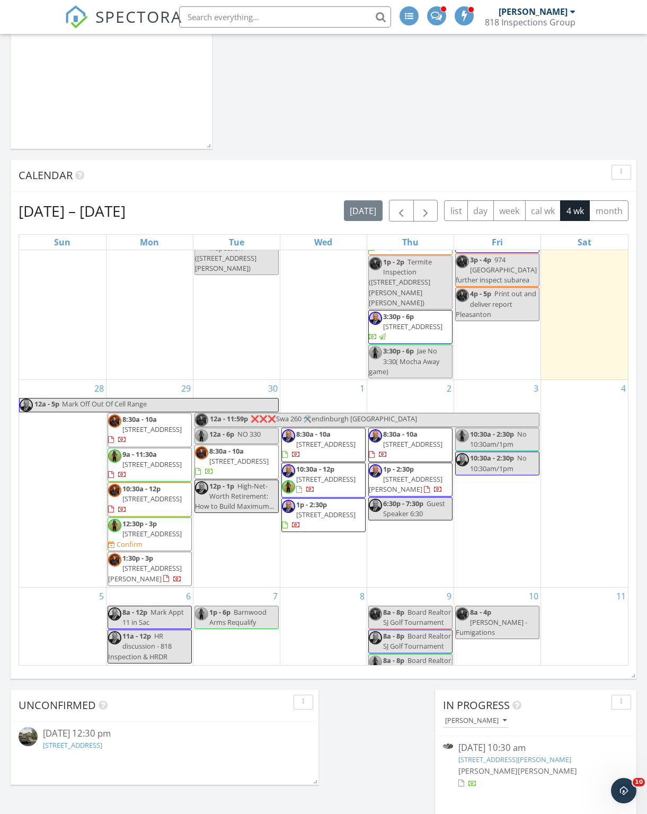
scroll to position [365, 0]
click at [240, 496] on div "30 12a - 11:59p ❌❌❌Swa 260 🛠️endinburgh Danville 12a - 6p NO 330 8:30a - 10a 15…" at bounding box center [236, 482] width 86 height 207
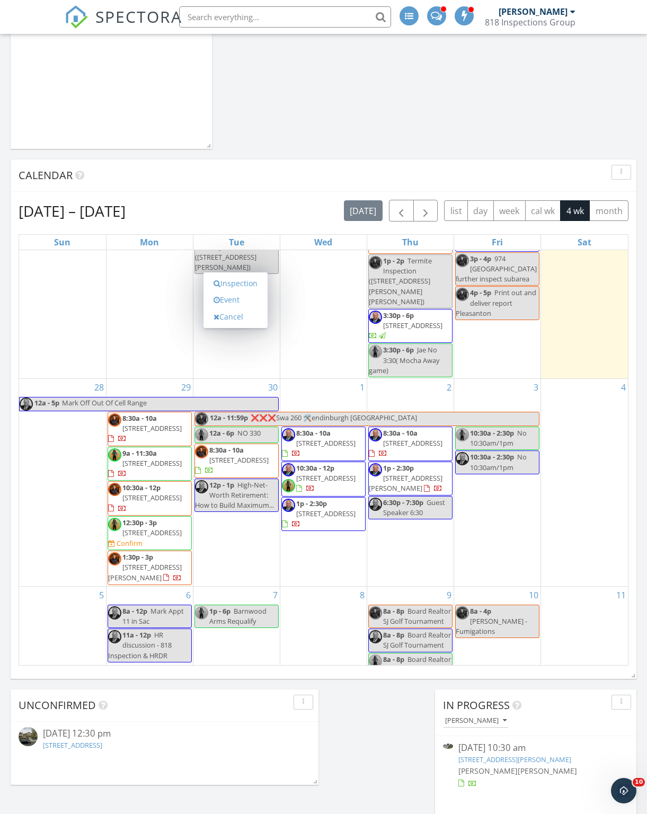
click at [230, 297] on link "Event" at bounding box center [235, 299] width 55 height 17
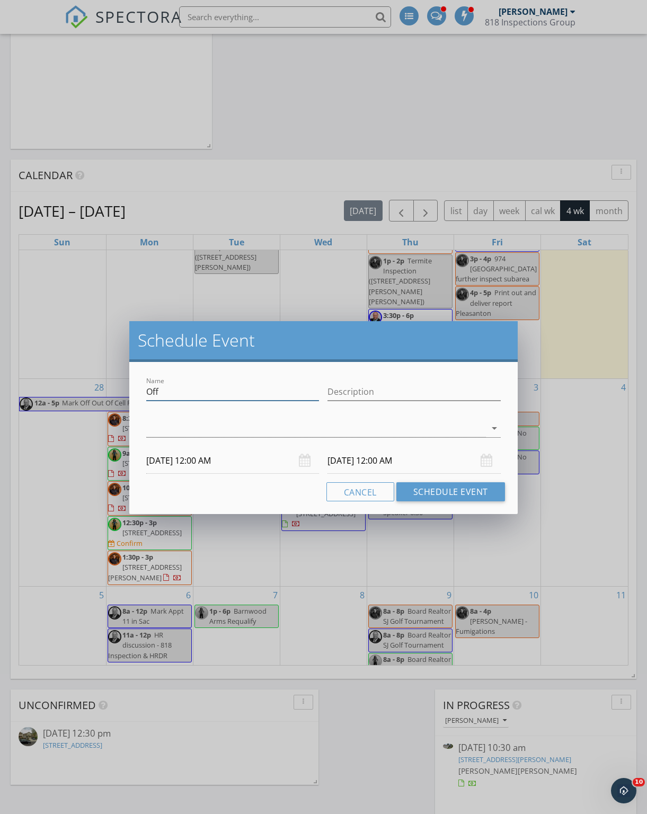
click at [174, 399] on input "Off" at bounding box center [232, 391] width 173 height 17
type input "O"
type input "No 330pm"
click at [166, 430] on div at bounding box center [316, 428] width 340 height 17
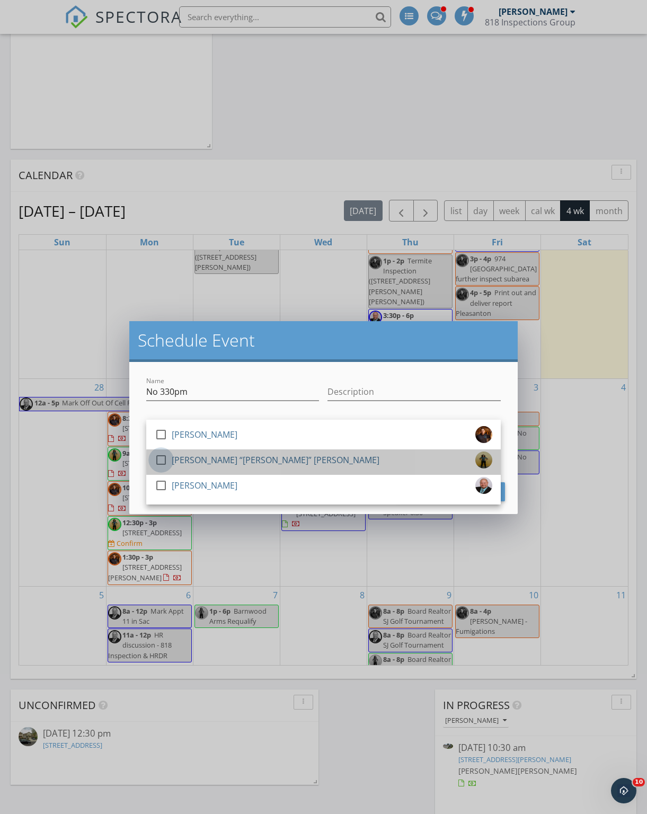
click at [161, 457] on div at bounding box center [161, 460] width 18 height 18
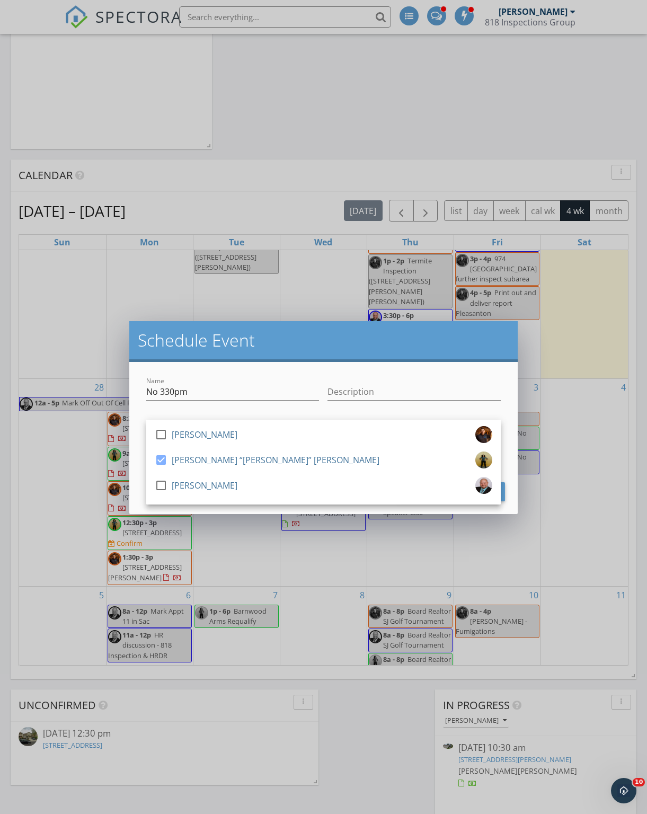
click at [430, 373] on div "Name No 330pm Description check_box_outline_blank Jonathan Tanner III check_box…" at bounding box center [323, 438] width 388 height 152
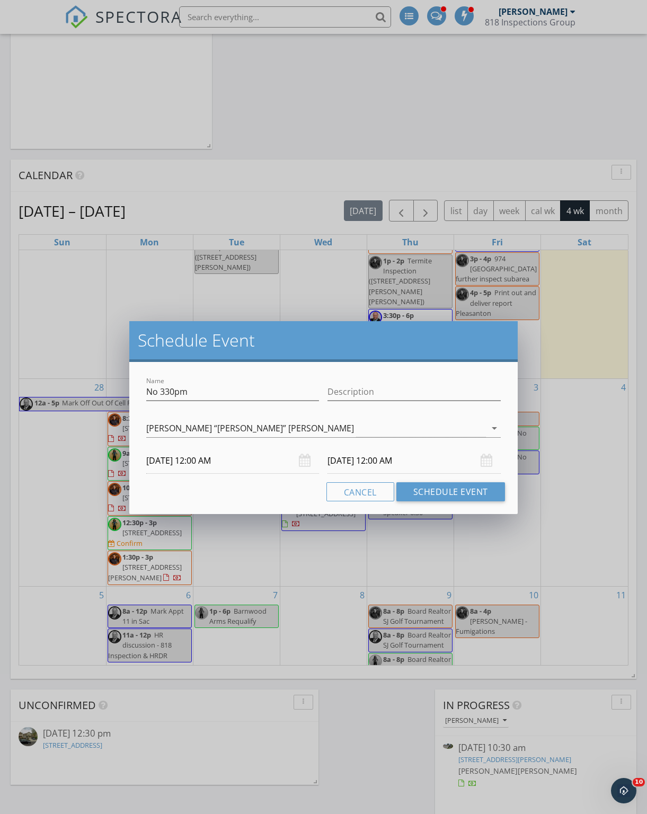
click at [424, 458] on input "10/01/2025 12:00 AM" at bounding box center [413, 461] width 173 height 26
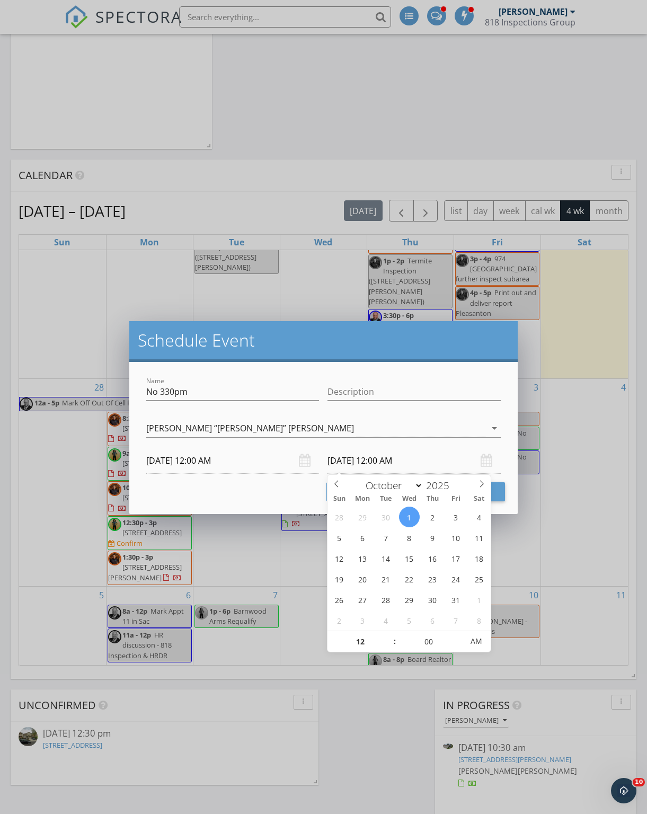
click at [173, 458] on input "09/30/2025 12:00 AM" at bounding box center [232, 461] width 173 height 26
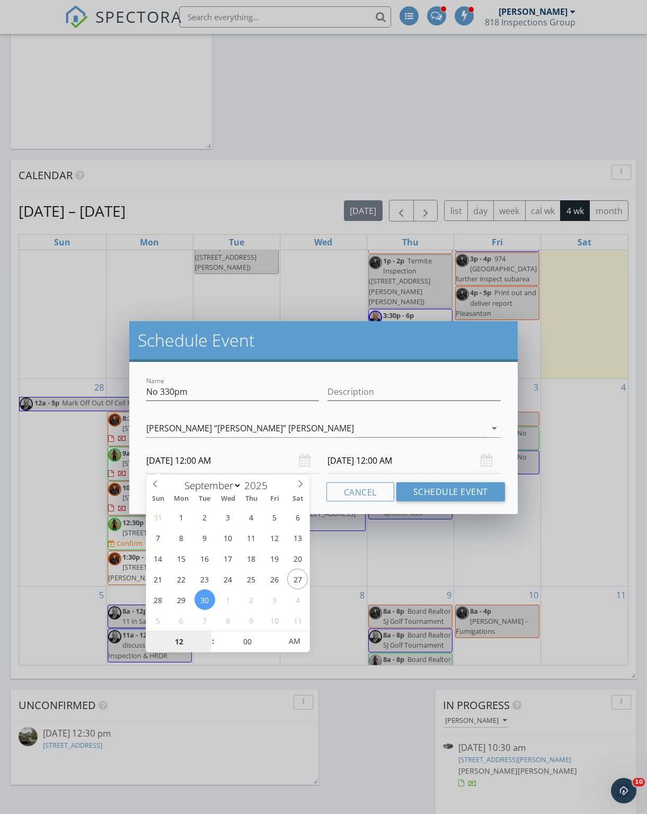
click at [171, 636] on input "12" at bounding box center [178, 641] width 65 height 21
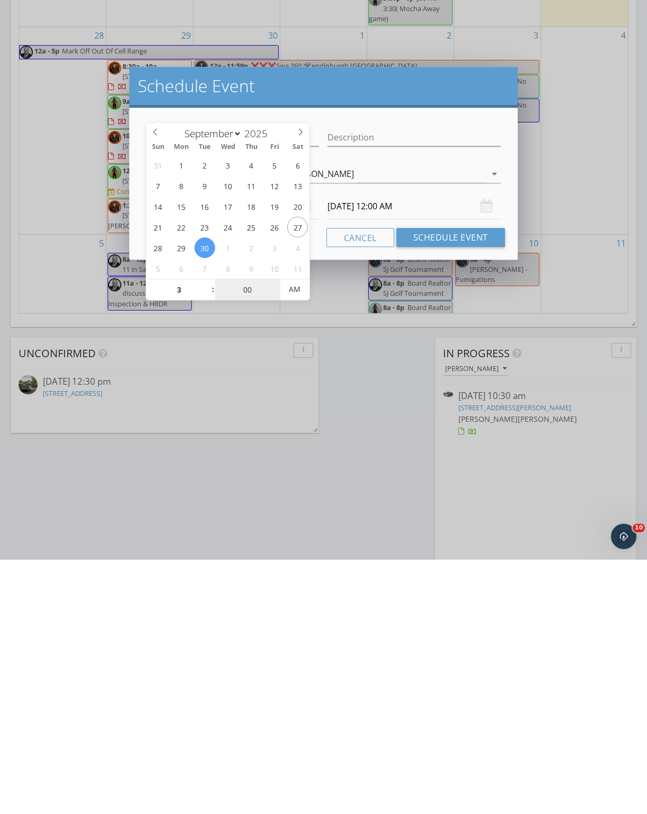
click at [244, 534] on input "00" at bounding box center [247, 544] width 65 height 21
type input "03"
type input "09/30/2025 3:00 AM"
type input "10/01/2025 3:00 AM"
type input "30"
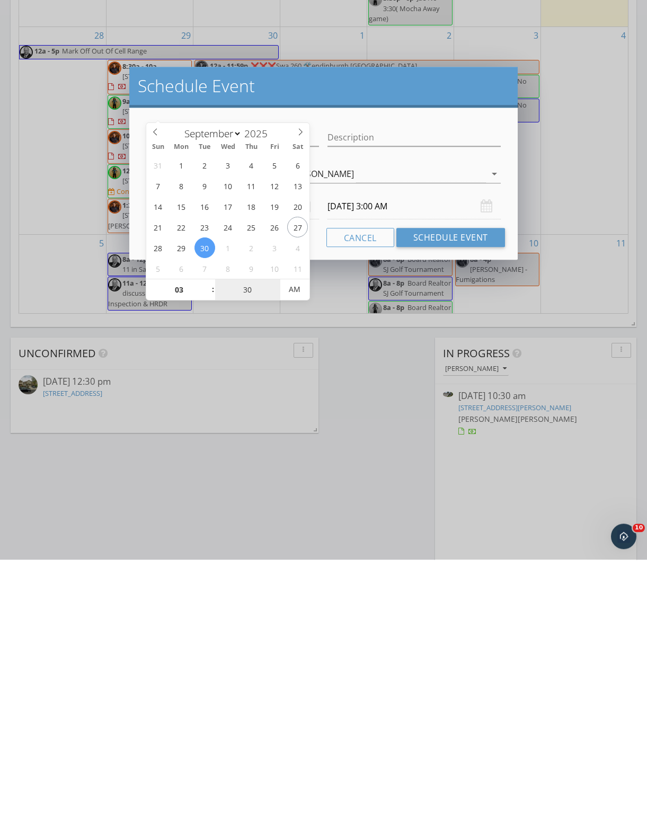
type input "09/30/2025 3:30 PM"
type input "10/01/2025 3:30 PM"
type input "30"
click at [416, 448] on input "10/01/2025 3:30 PM" at bounding box center [413, 461] width 173 height 26
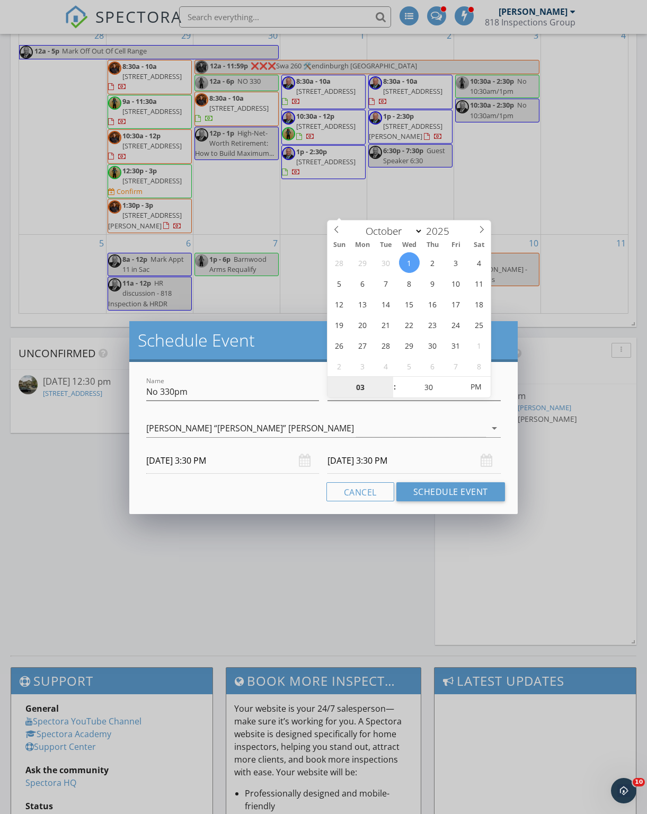
select select "8"
type input "09/30/2025 3:30 PM"
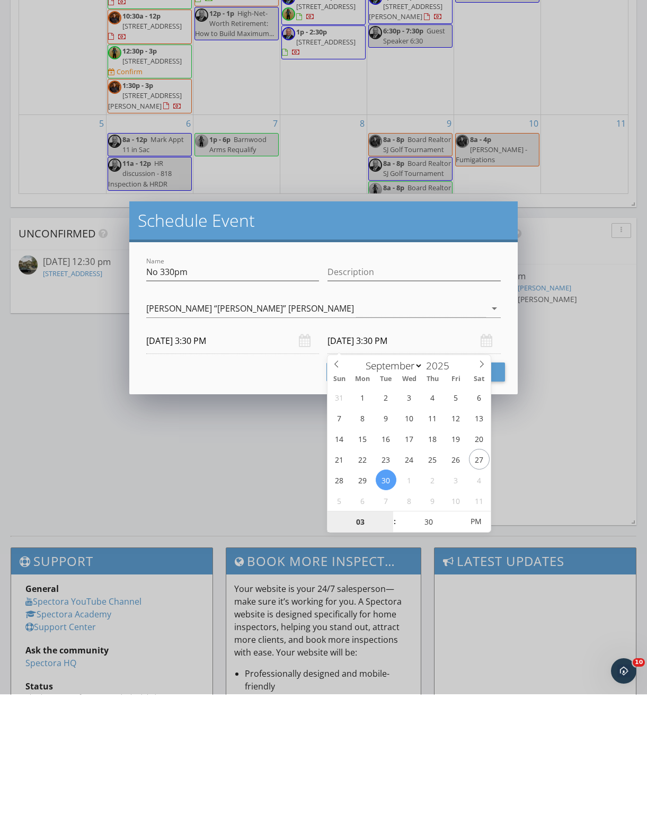
type input "6"
click at [261, 482] on div "Cancel Schedule Event" at bounding box center [323, 491] width 363 height 19
type input "09/30/2025 6:30 PM"
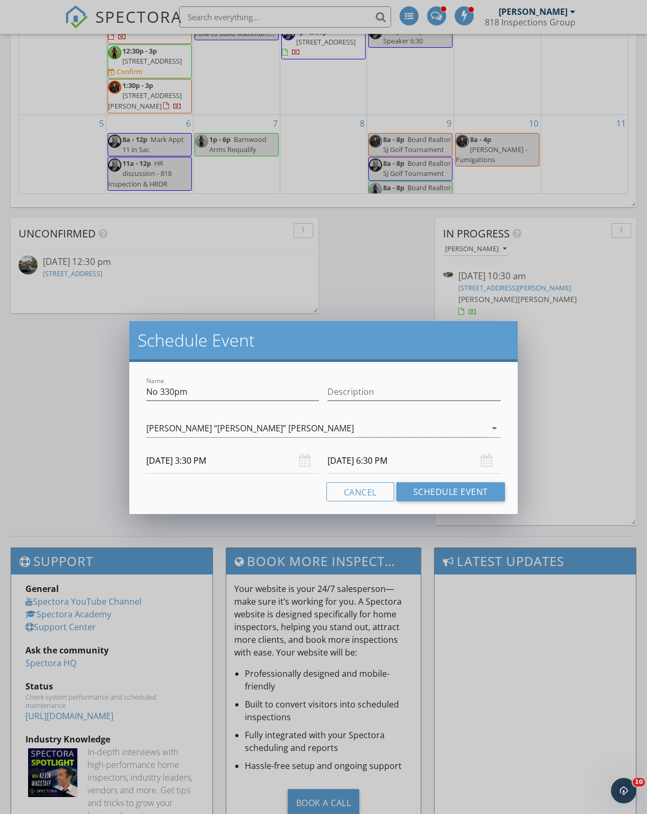
click at [468, 492] on button "Schedule Event" at bounding box center [450, 491] width 109 height 19
